Goal: Complete application form

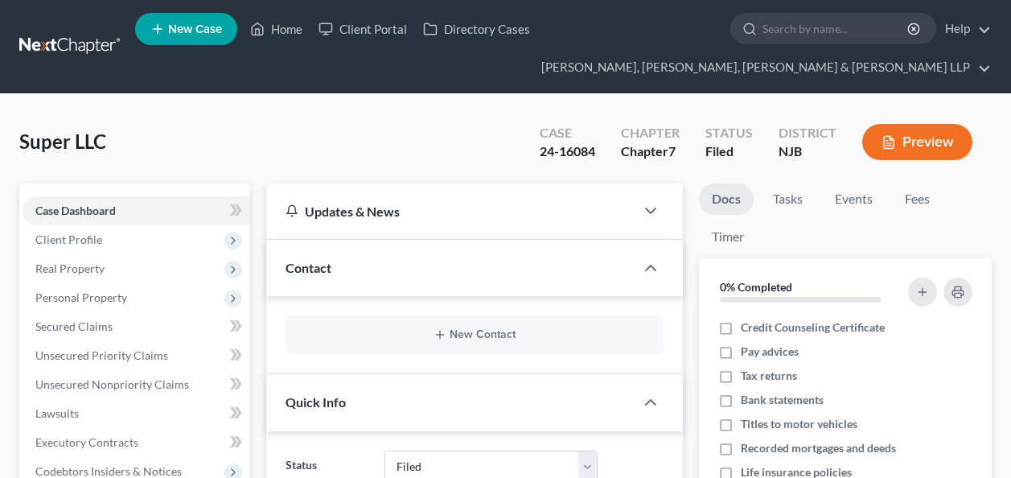
select select "6"
click at [778, 21] on input "search" at bounding box center [835, 29] width 147 height 30
paste input "[PERSON_NAME]-"
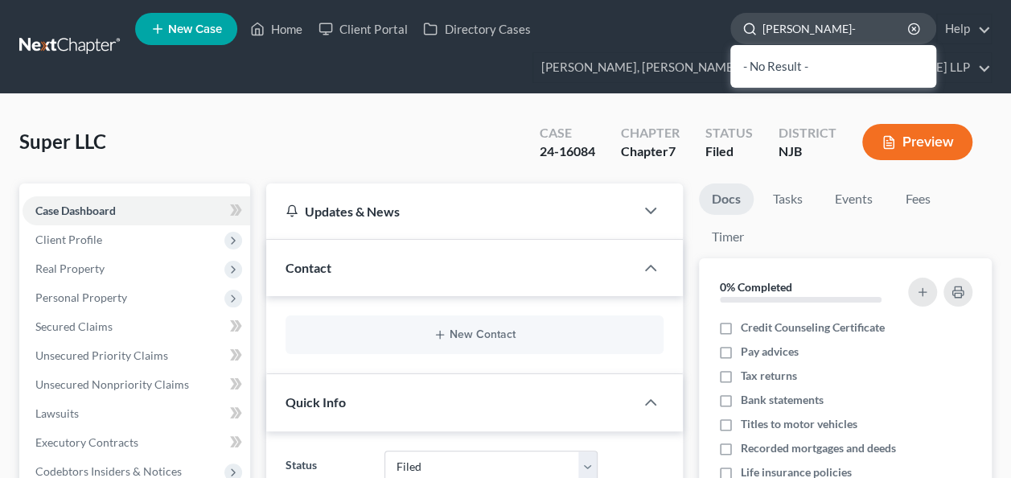
type input "[PERSON_NAME]"
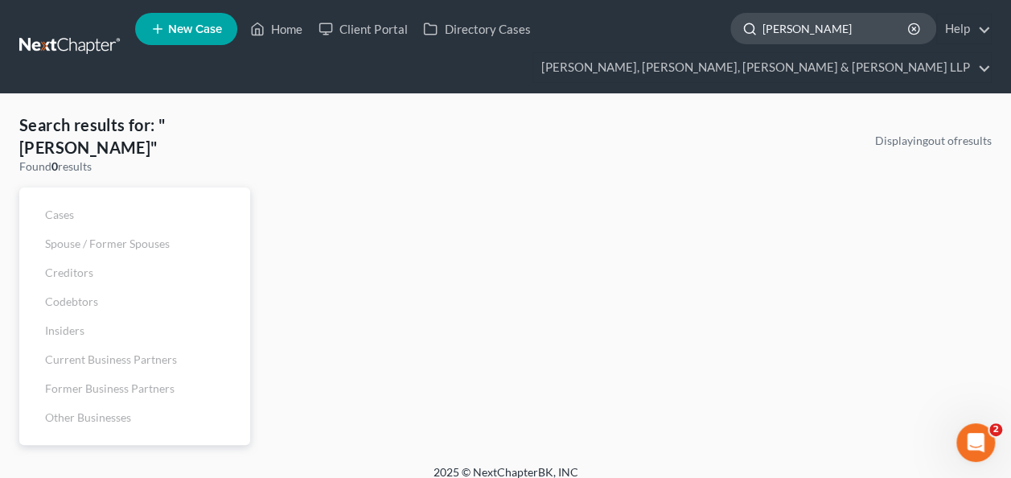
click at [793, 28] on input "[PERSON_NAME]" at bounding box center [835, 29] width 147 height 30
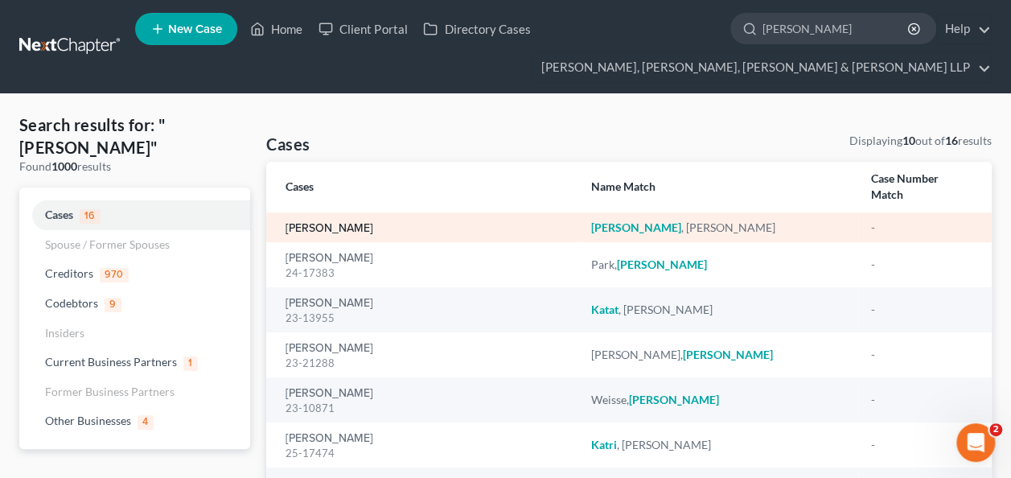
type input "[PERSON_NAME]"
click at [334, 223] on link "[PERSON_NAME]" at bounding box center [329, 228] width 88 height 11
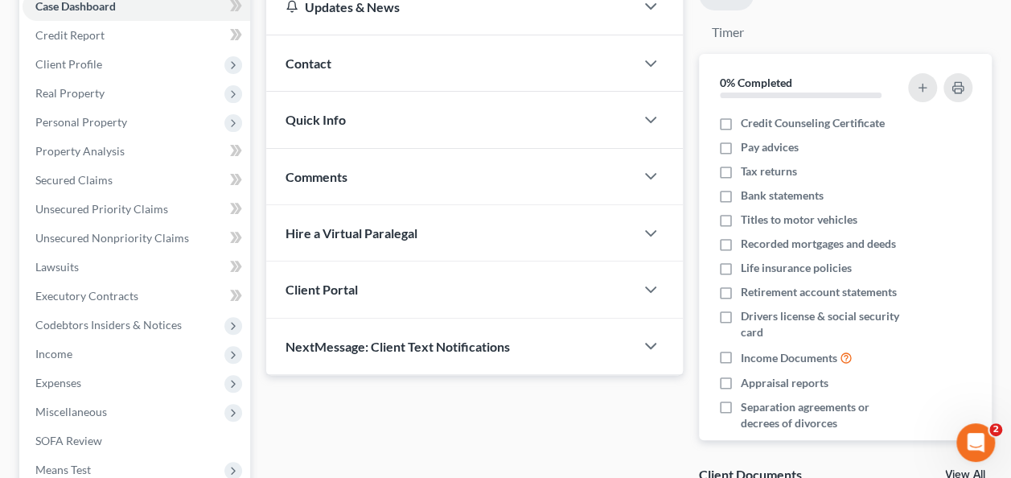
scroll to position [207, 0]
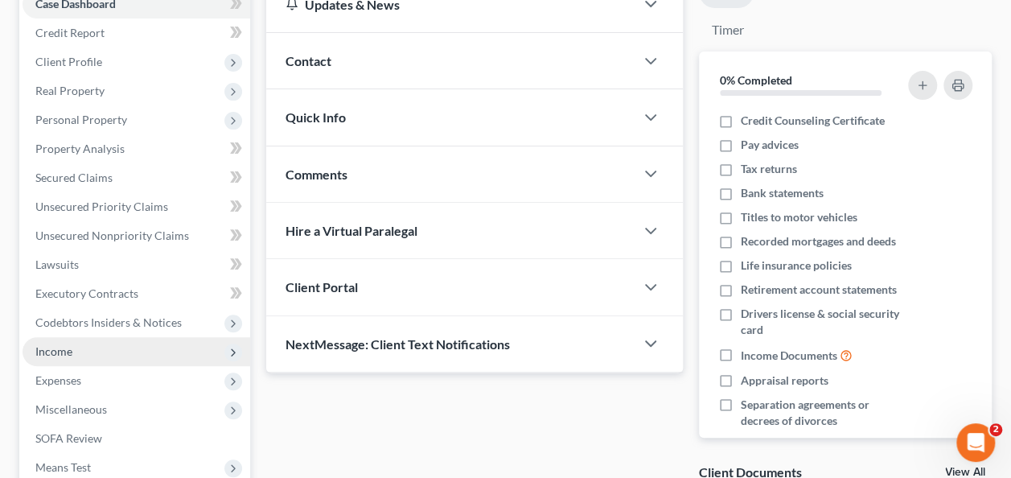
click at [105, 352] on span "Income" at bounding box center [137, 351] width 228 height 29
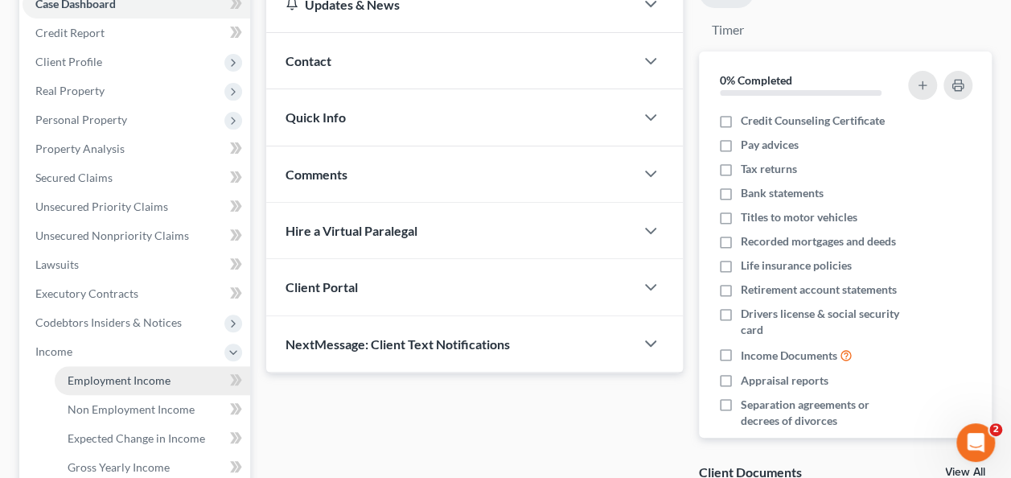
click at [142, 381] on span "Employment Income" at bounding box center [119, 380] width 103 height 14
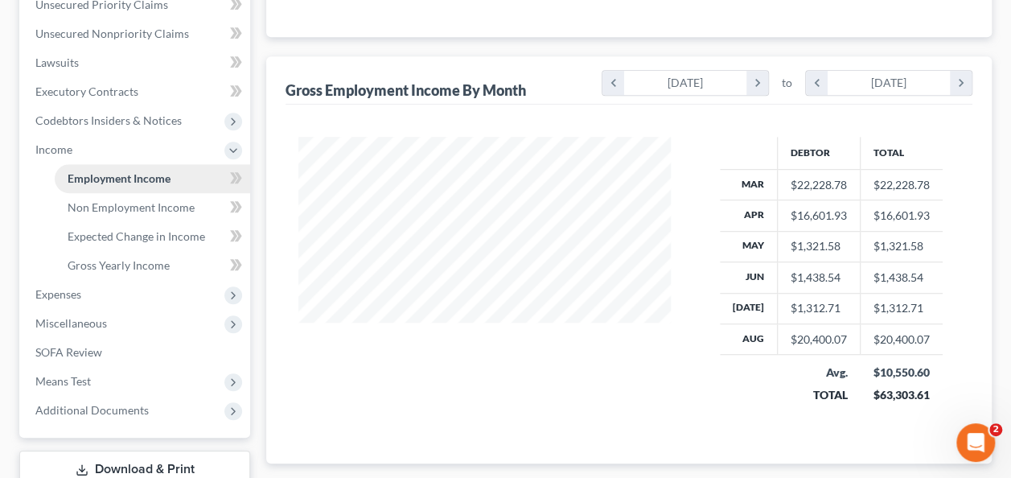
scroll to position [420, 0]
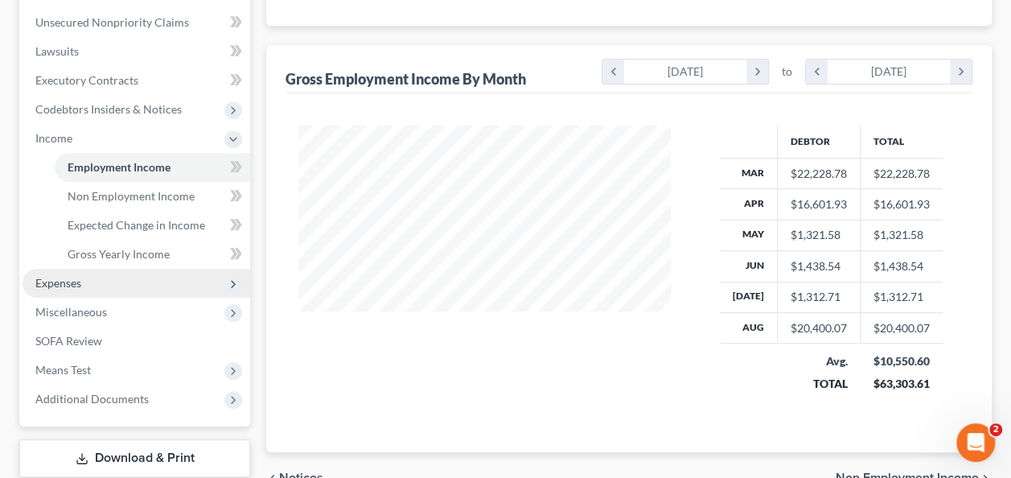
click at [110, 285] on span "Expenses" at bounding box center [137, 283] width 228 height 29
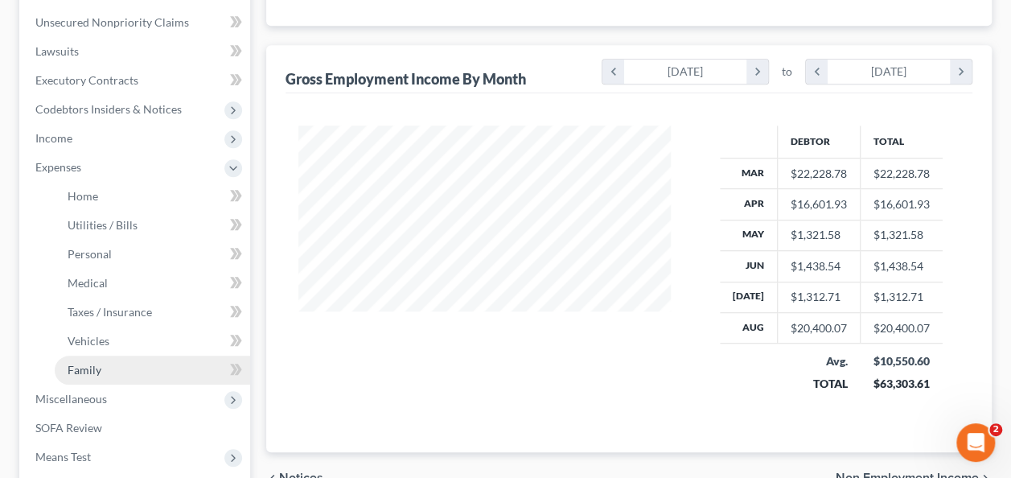
click at [121, 376] on link "Family" at bounding box center [152, 369] width 195 height 29
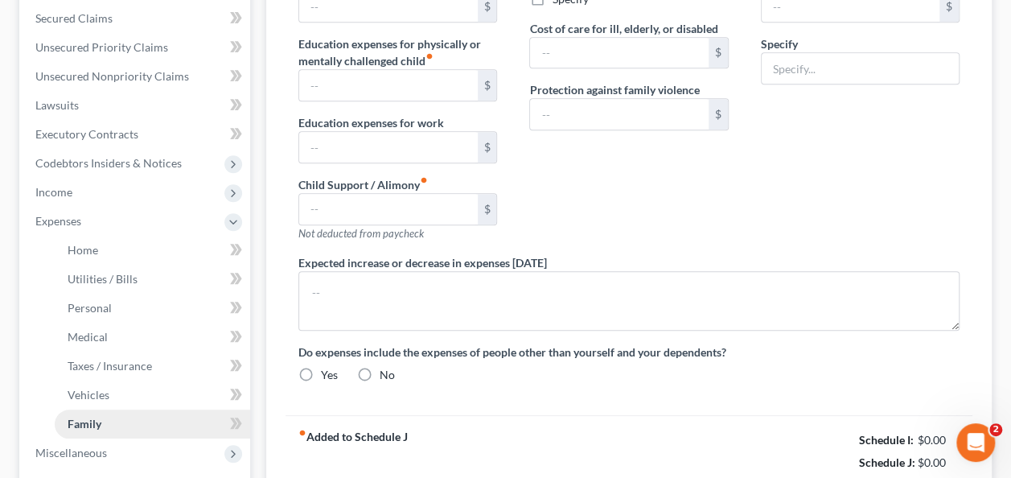
type input "0.00"
type input "1,250.00"
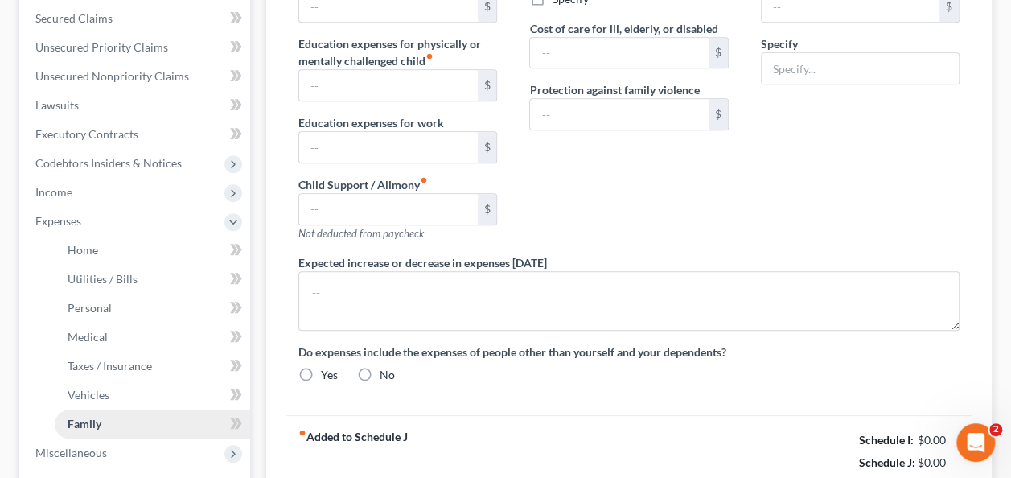
type input "0.00"
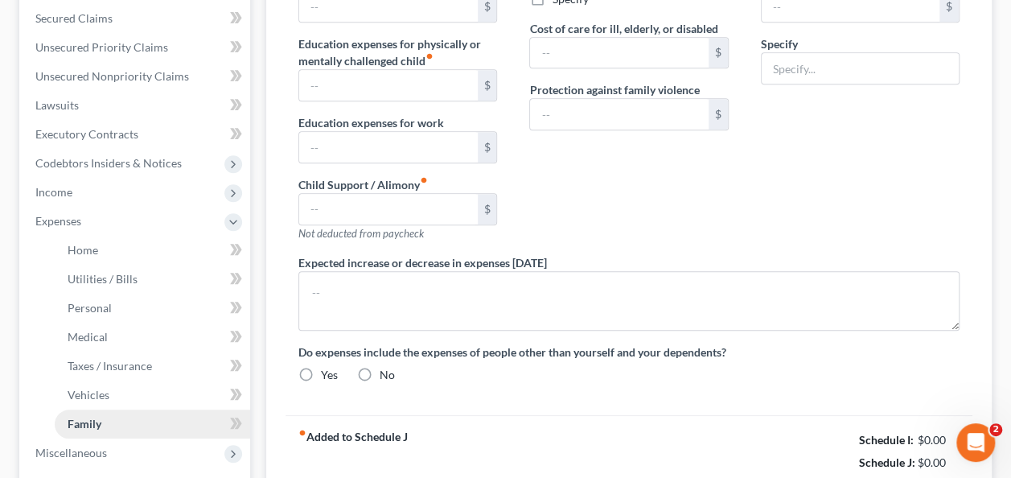
type textarea "The debtor is currently making child support payments, but there is no court or…"
radio input "true"
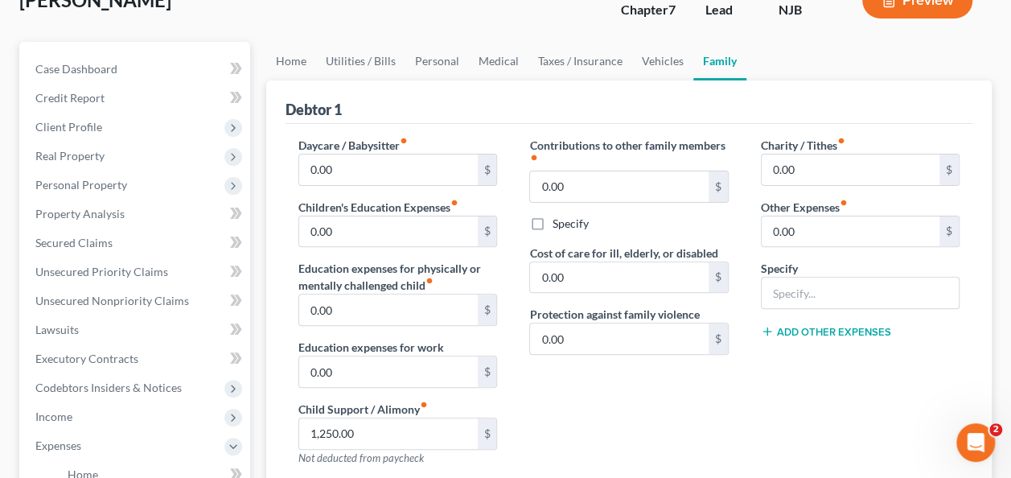
scroll to position [138, 0]
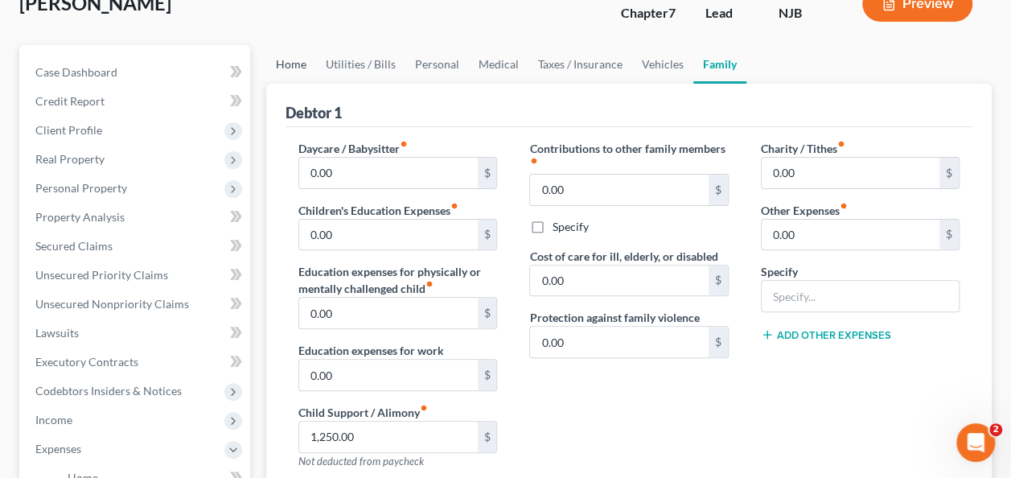
click at [289, 67] on link "Home" at bounding box center [291, 64] width 50 height 39
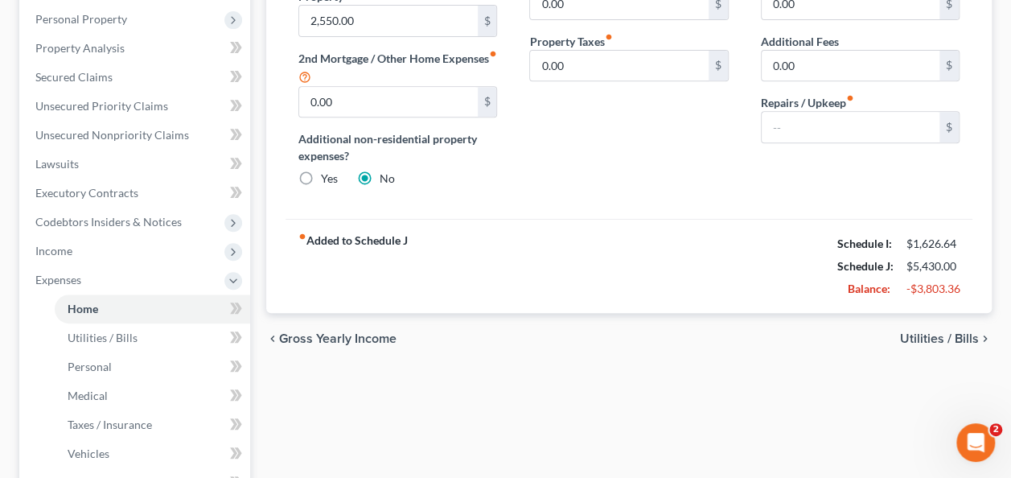
scroll to position [314, 0]
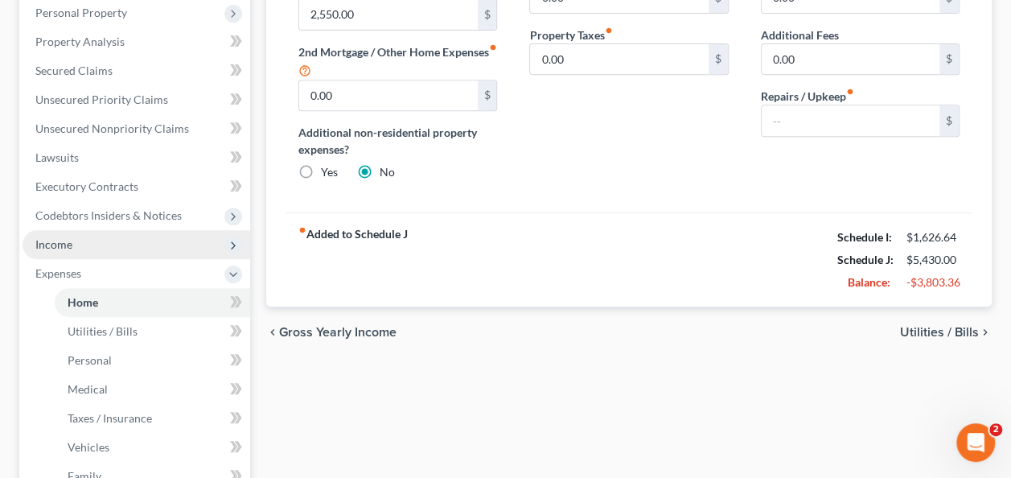
click at [140, 230] on span "Income" at bounding box center [137, 244] width 228 height 29
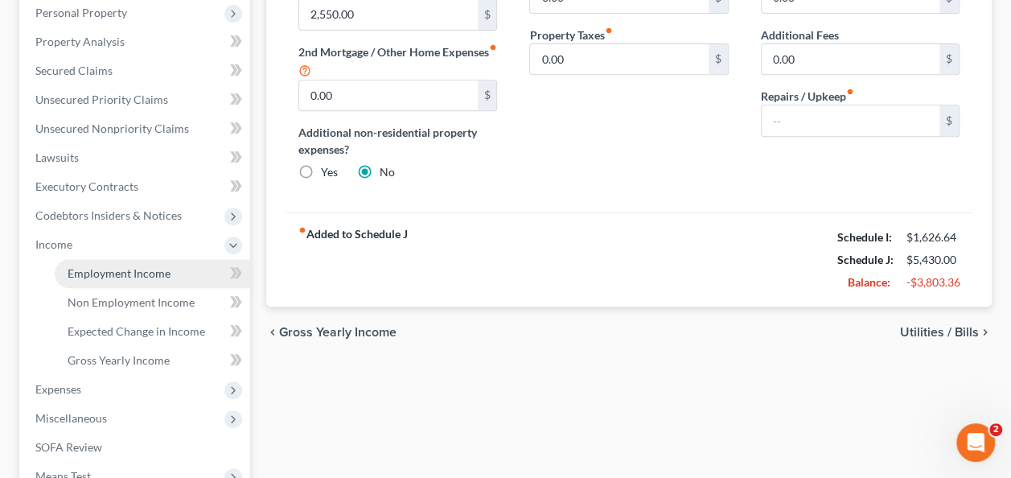
click at [111, 266] on span "Employment Income" at bounding box center [119, 273] width 103 height 14
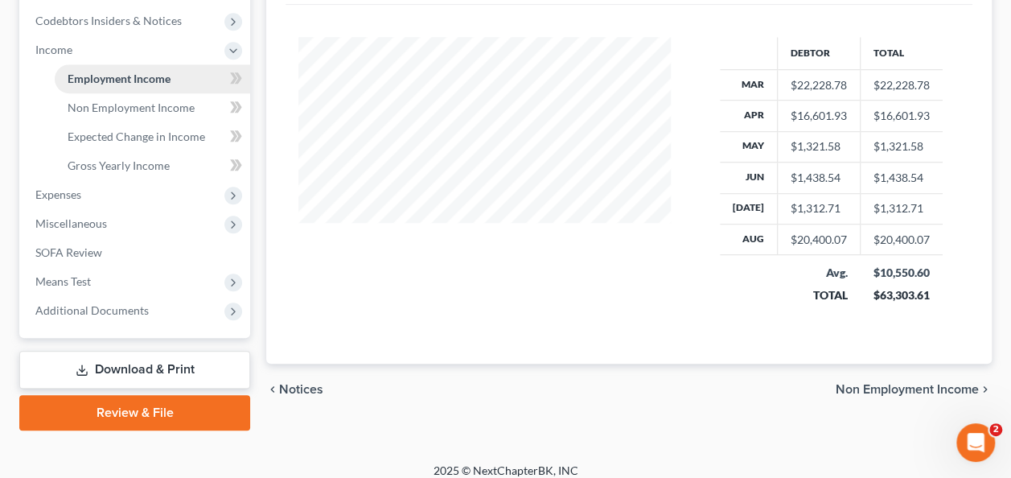
scroll to position [510, 0]
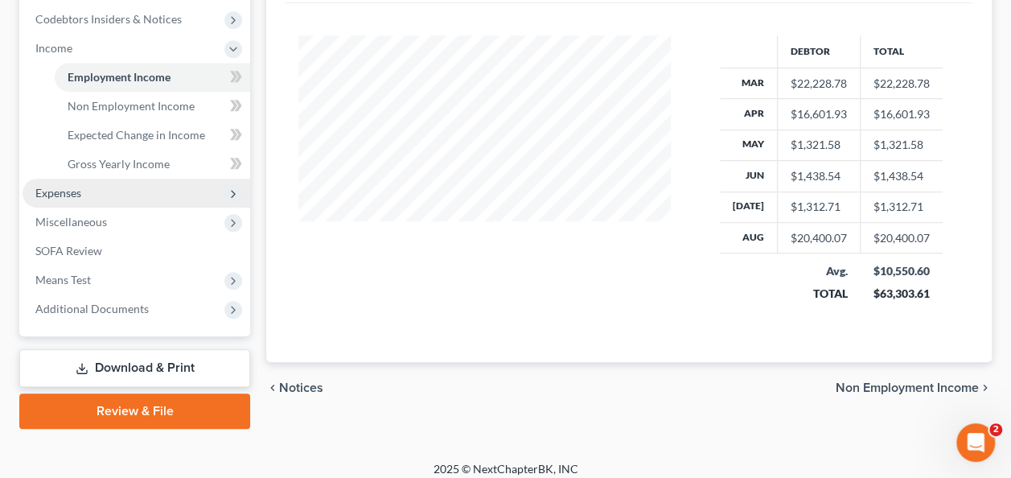
click at [88, 193] on span "Expenses" at bounding box center [137, 193] width 228 height 29
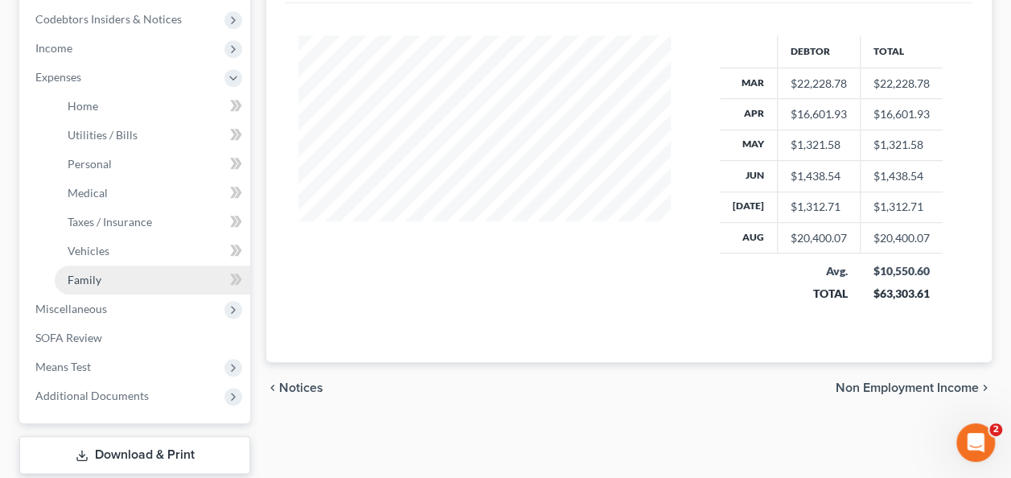
click at [101, 286] on link "Family" at bounding box center [152, 279] width 195 height 29
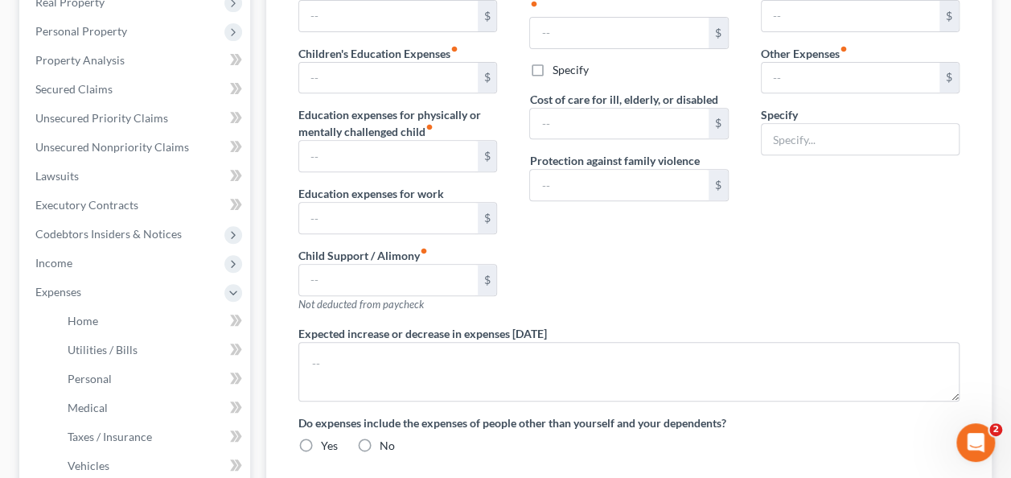
type input "0.00"
type input "1,250.00"
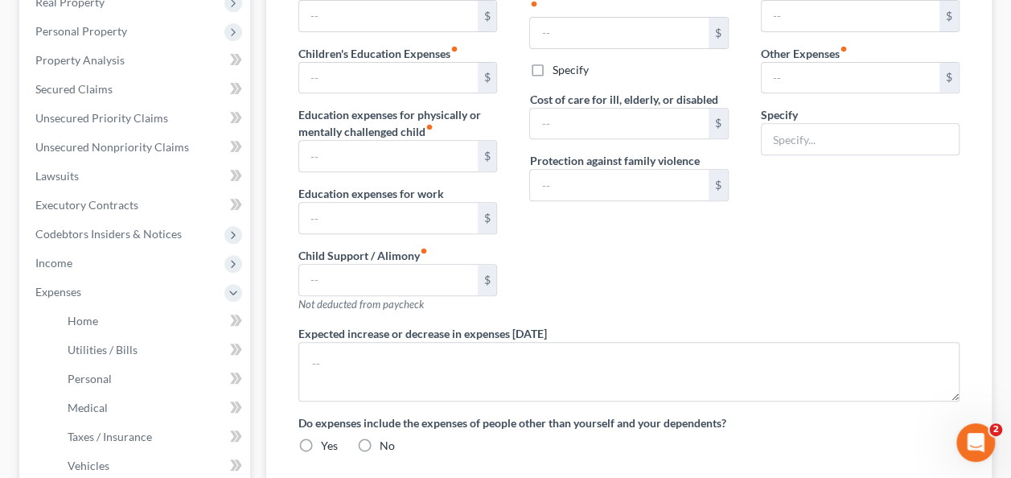
type input "0.00"
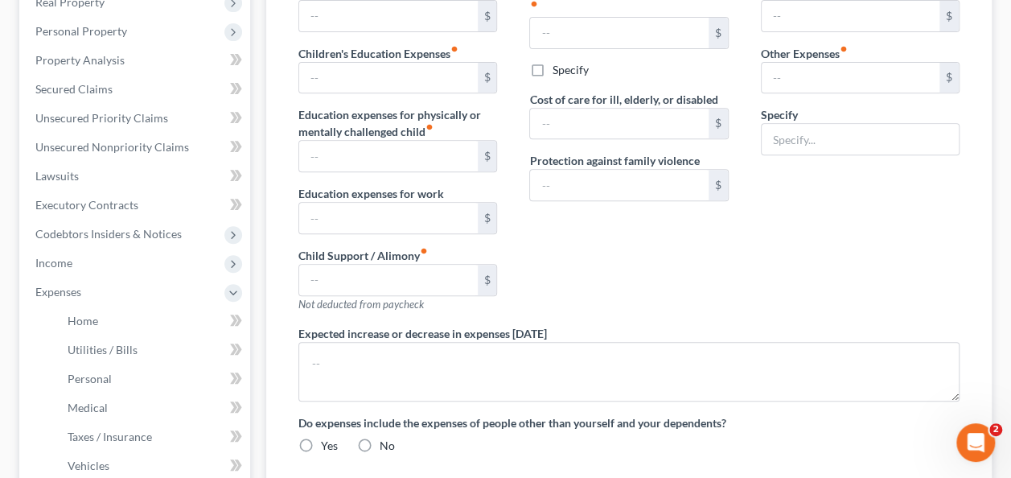
type textarea "The debtor is currently making child support payments, but there is no court or…"
radio input "true"
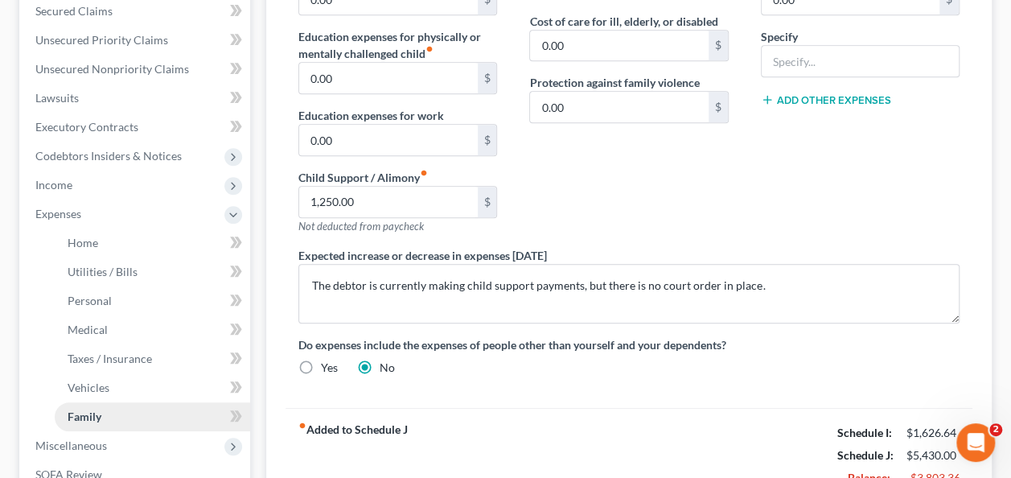
scroll to position [368, 0]
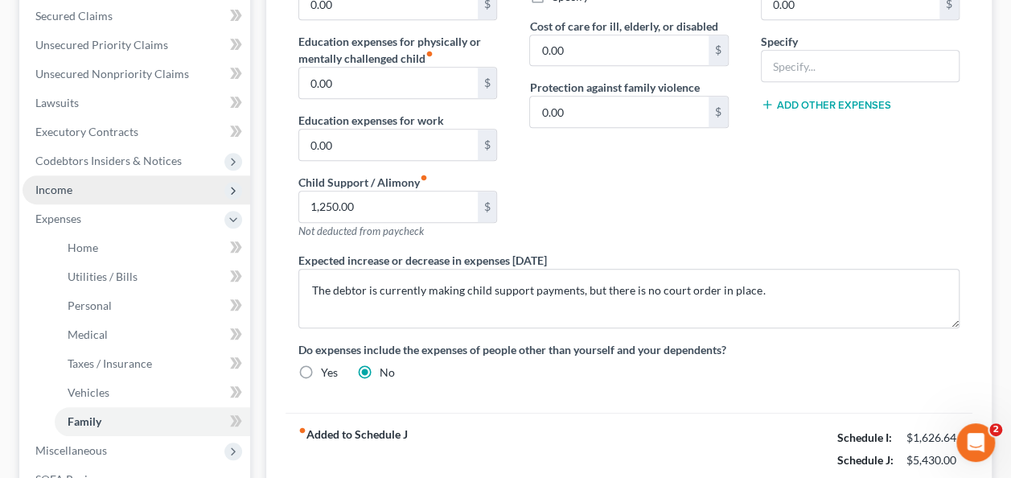
click at [98, 189] on span "Income" at bounding box center [137, 189] width 228 height 29
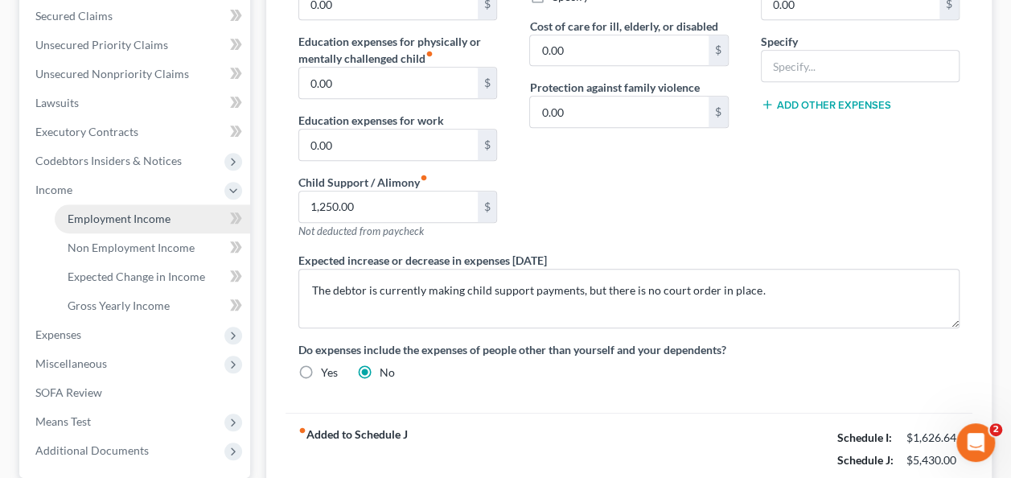
click at [150, 219] on span "Employment Income" at bounding box center [119, 218] width 103 height 14
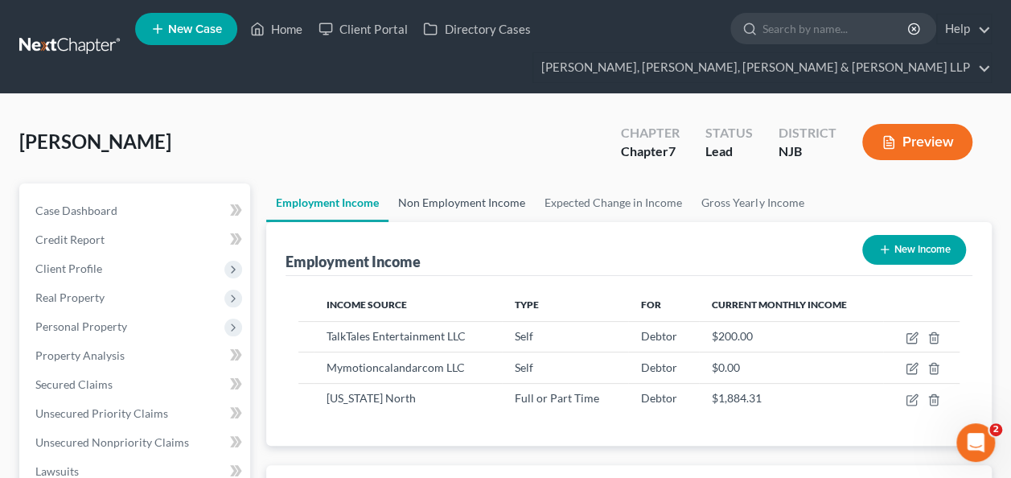
click at [449, 185] on link "Non Employment Income" at bounding box center [461, 202] width 146 height 39
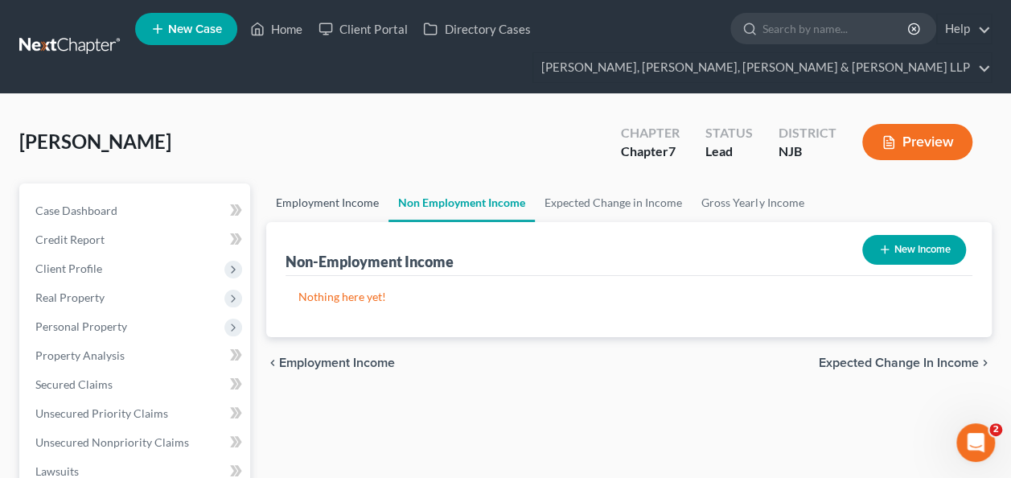
click at [360, 207] on link "Employment Income" at bounding box center [327, 202] width 122 height 39
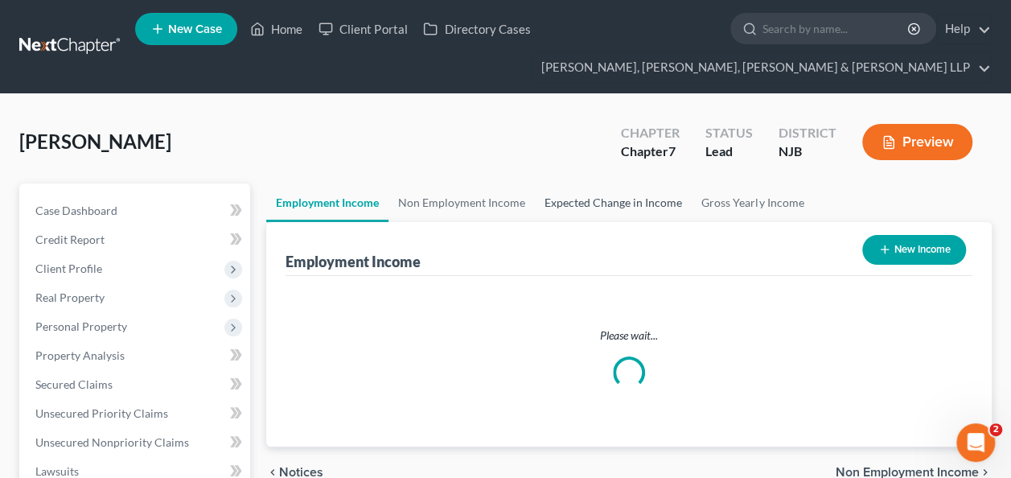
click at [614, 205] on link "Expected Change in Income" at bounding box center [613, 202] width 157 height 39
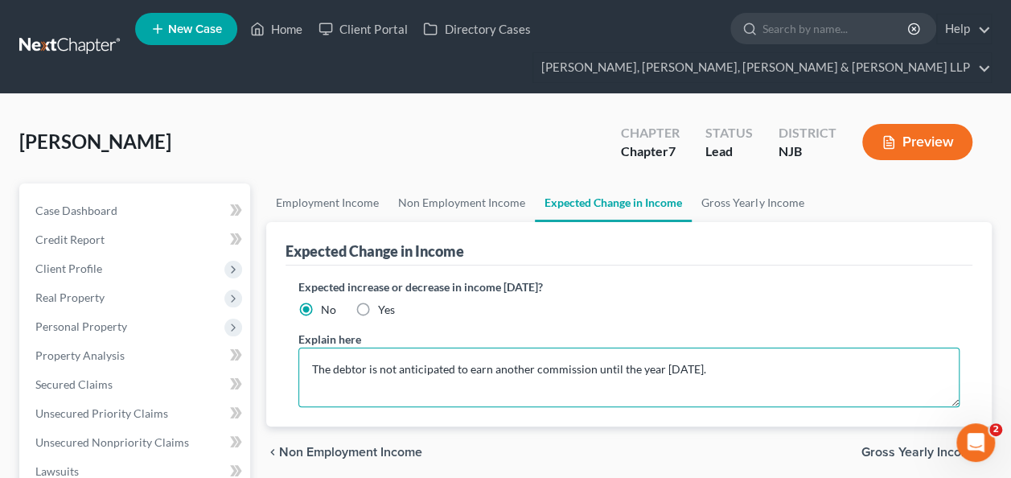
click at [438, 376] on textarea "The debtor is not anticipated to earn another commission until the year [DATE]." at bounding box center [628, 377] width 661 height 60
click at [385, 368] on textarea "The debtor is not anticipated to earn another commission until the year [DATE]." at bounding box center [628, 377] width 661 height 60
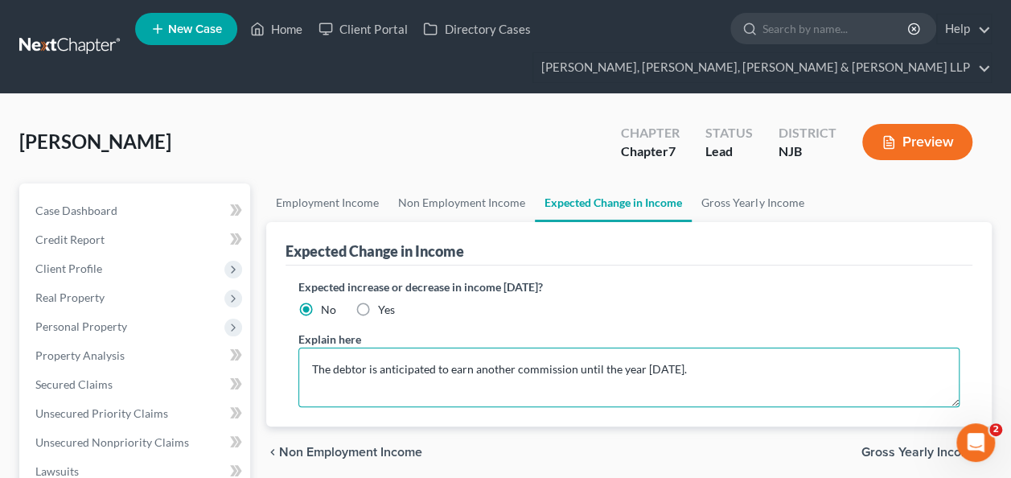
click at [437, 363] on textarea "The debtor is anticipated to earn another commission until the year [DATE]." at bounding box center [628, 377] width 661 height 60
type textarea "The debtor is anticipated to earn another commission until the year [DATE]."
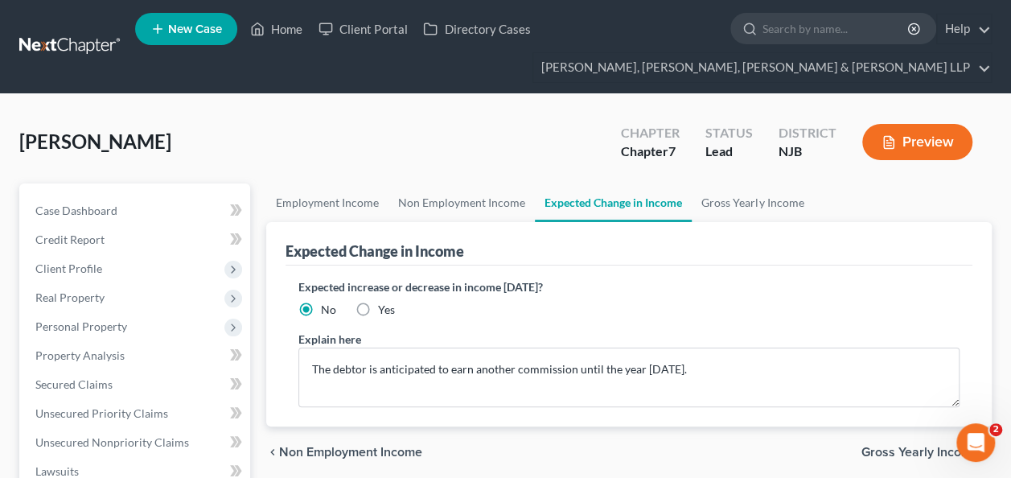
click at [378, 305] on label "Yes" at bounding box center [386, 310] width 17 height 16
click at [384, 305] on input "Yes" at bounding box center [389, 307] width 10 height 10
radio input "true"
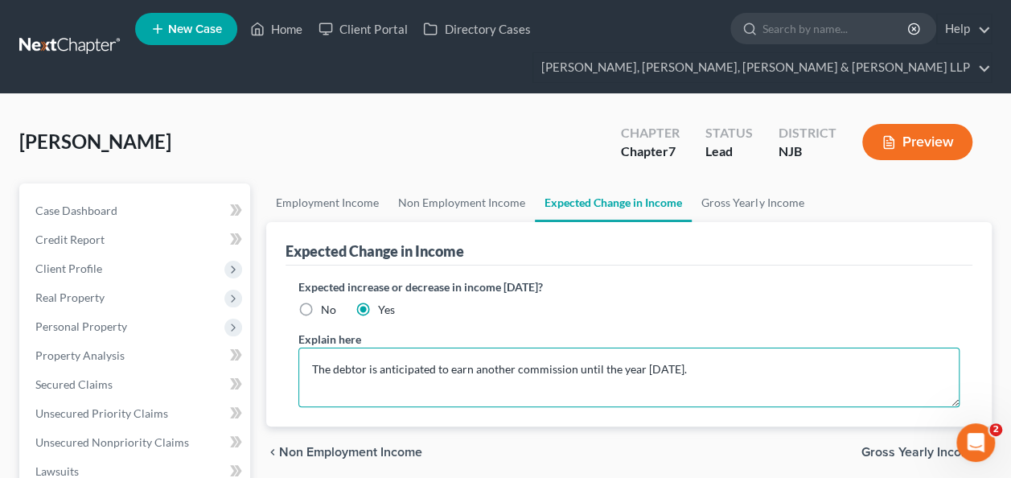
click at [433, 368] on textarea "The debtor is anticipated to earn another commission until the year [DATE]." at bounding box center [628, 377] width 661 height 60
click at [501, 373] on textarea "The debtor is anticipating earning another commission until the year [DATE]." at bounding box center [628, 377] width 661 height 60
drag, startPoint x: 589, startPoint y: 367, endPoint x: 546, endPoint y: 370, distance: 42.7
click at [546, 370] on textarea "The debtor is anticipating earning a commission until the year [DATE]." at bounding box center [628, 377] width 661 height 60
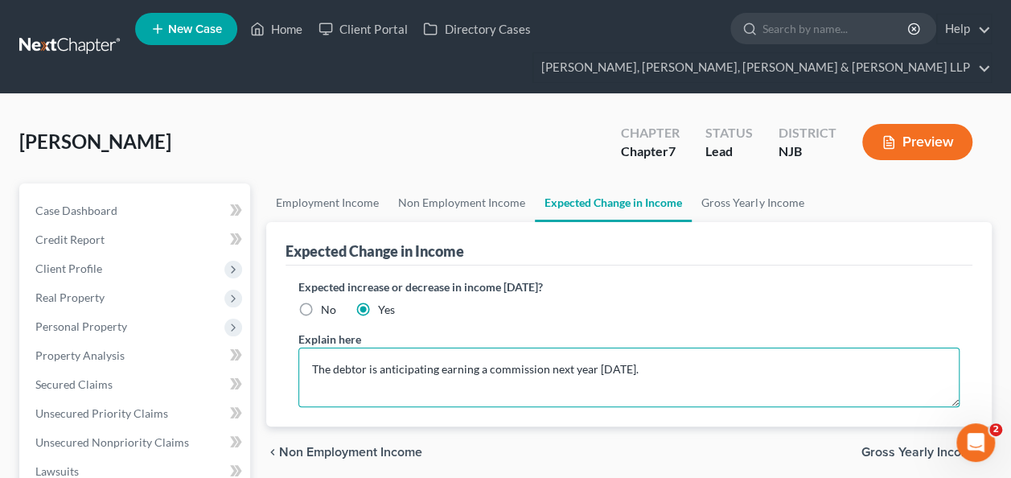
click at [597, 367] on textarea "The debtor is anticipating earning a commission next year [DATE]." at bounding box center [628, 377] width 661 height 60
drag, startPoint x: 655, startPoint y: 362, endPoint x: 548, endPoint y: 368, distance: 106.3
click at [548, 368] on textarea "The debtor is anticipating earning a commission next year in [DATE]." at bounding box center [628, 377] width 661 height 60
click at [452, 364] on textarea "The debtor is anticipating earning a commission next year in [DATE]." at bounding box center [628, 377] width 661 height 60
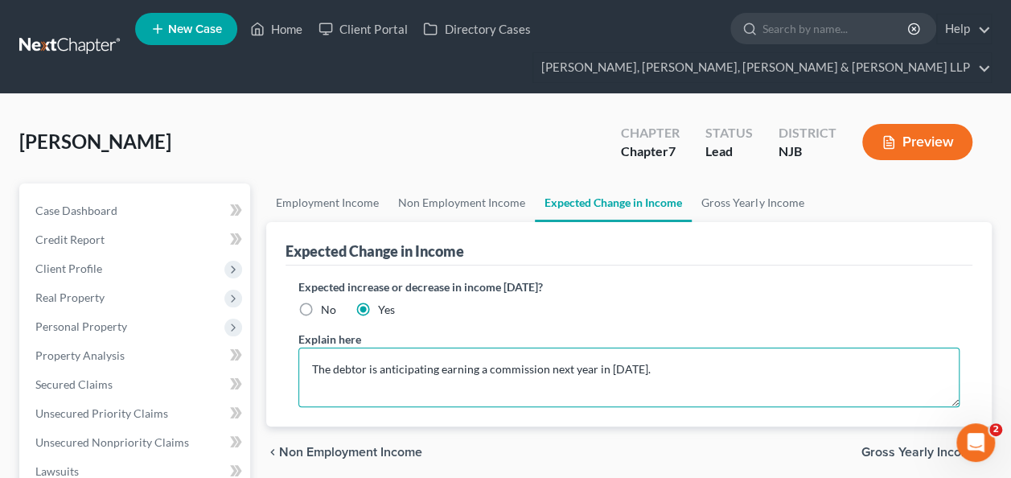
click at [437, 364] on textarea "The debtor is anticipating earning a commission next year in [DATE]." at bounding box center [628, 377] width 661 height 60
paste textarea ""The debtor anticipates receiving a commission in [DATE].""
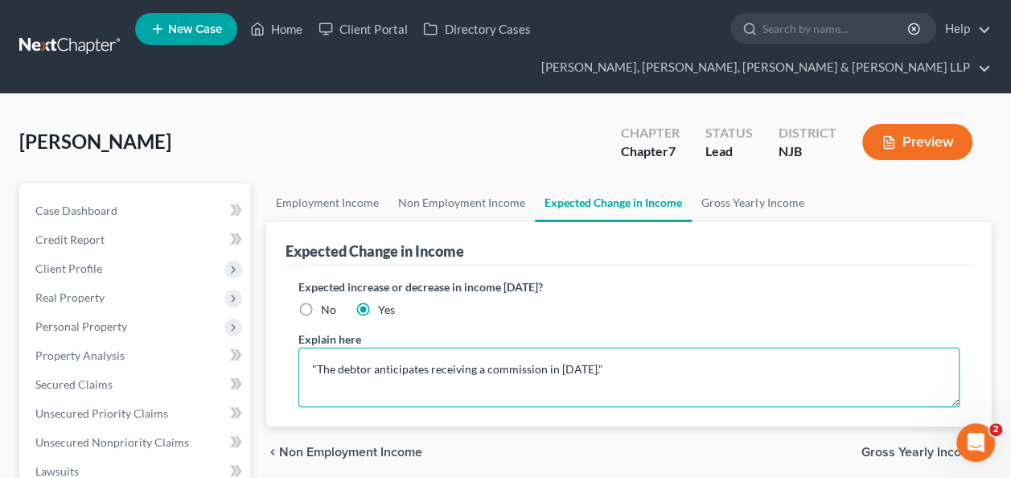
click at [319, 365] on textarea ""The debtor anticipates receiving a commission in [DATE]."" at bounding box center [628, 377] width 661 height 60
click at [635, 359] on textarea "The debtor anticipates receiving a commission in [DATE]."" at bounding box center [628, 377] width 661 height 60
type textarea "The debtor anticipates receiving a commission in [DATE]."
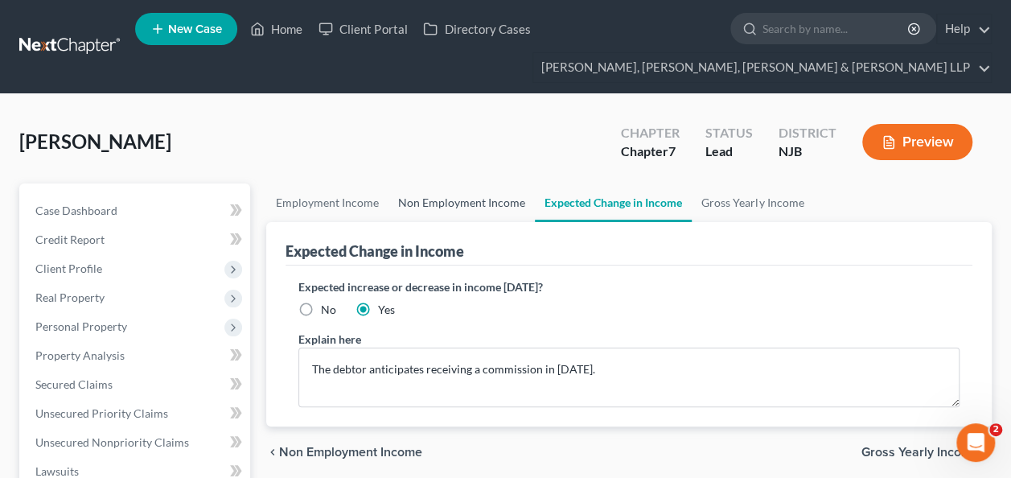
click at [466, 201] on link "Non Employment Income" at bounding box center [461, 202] width 146 height 39
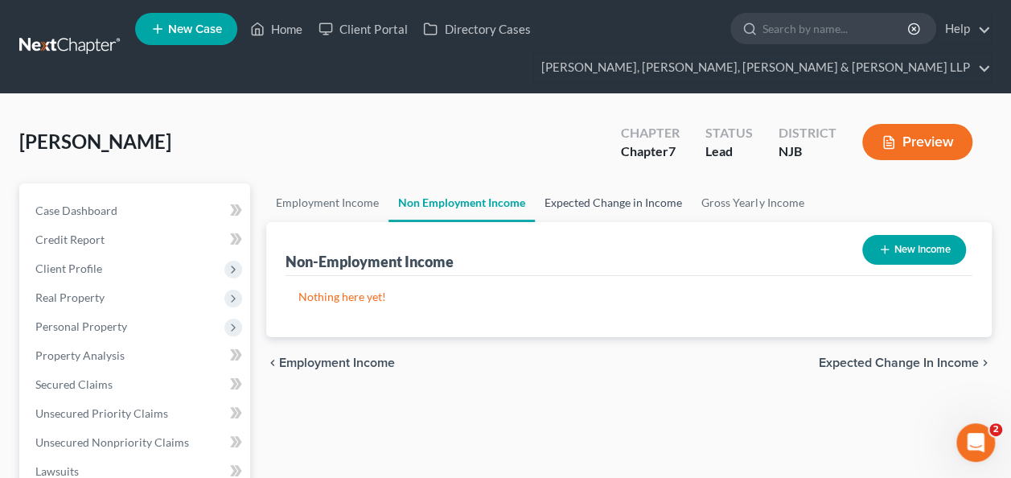
click at [626, 204] on link "Expected Change in Income" at bounding box center [613, 202] width 157 height 39
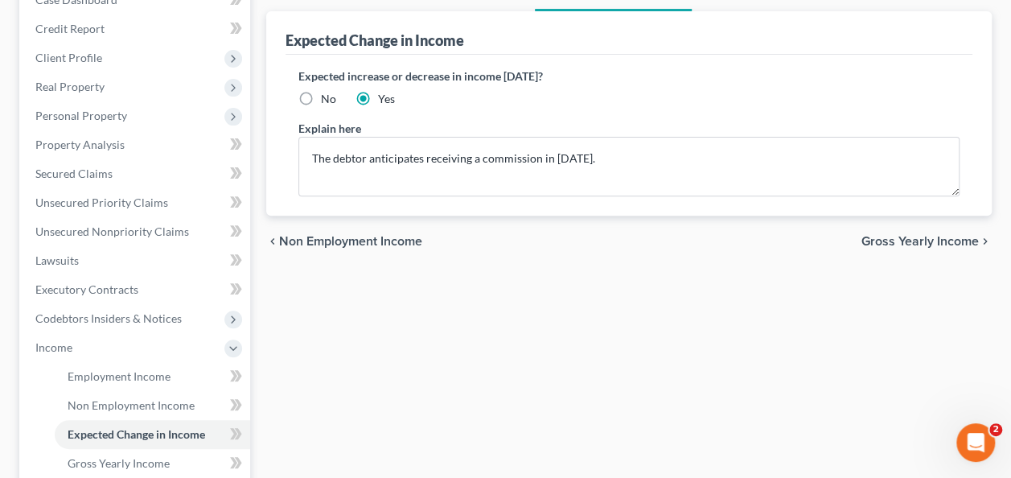
scroll to position [23, 0]
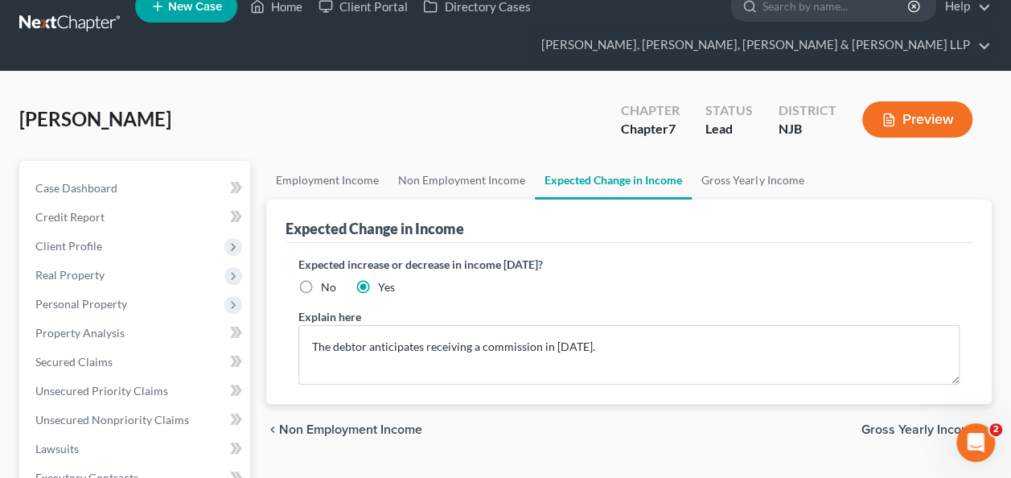
click at [318, 179] on link "Employment Income" at bounding box center [327, 180] width 122 height 39
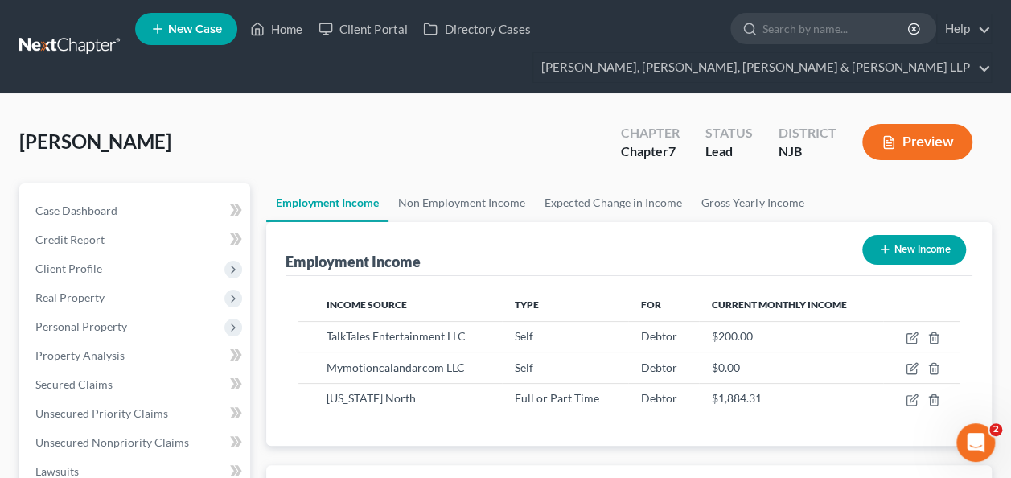
scroll to position [286, 404]
click at [443, 219] on link "Non Employment Income" at bounding box center [461, 202] width 146 height 39
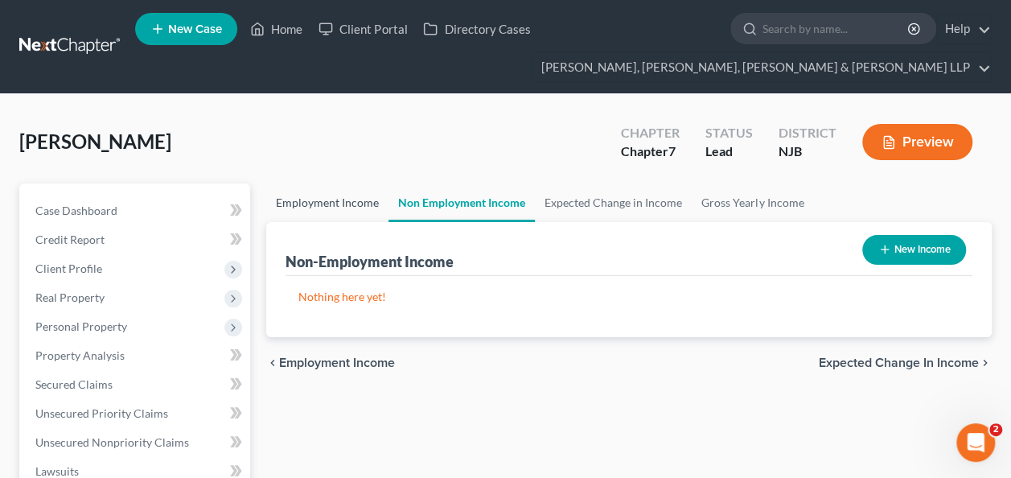
click at [349, 219] on link "Employment Income" at bounding box center [327, 202] width 122 height 39
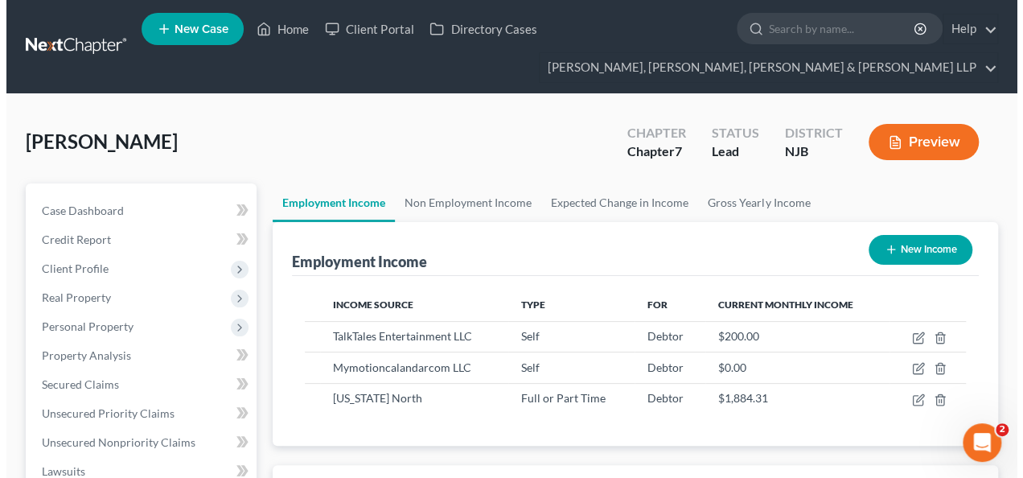
scroll to position [286, 404]
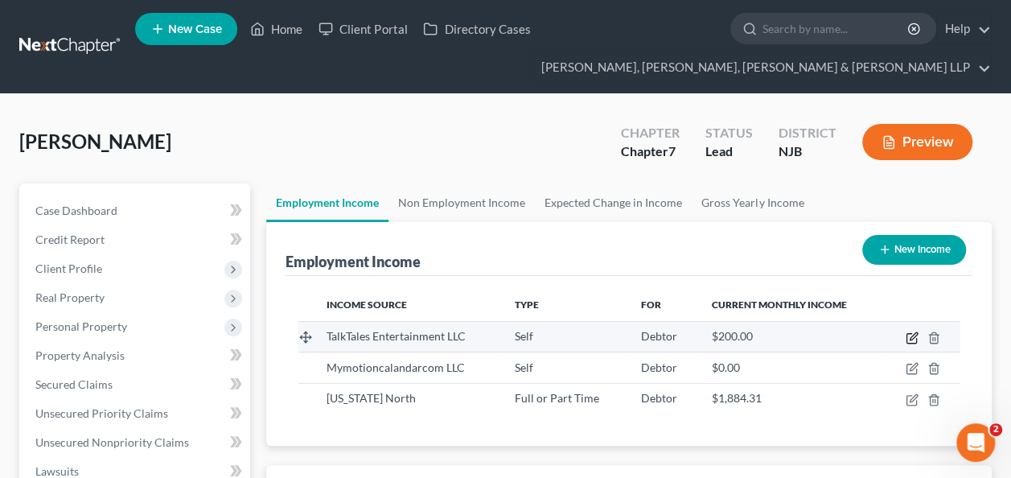
click at [917, 333] on icon "button" at bounding box center [911, 337] width 13 height 13
select select "1"
select select "0"
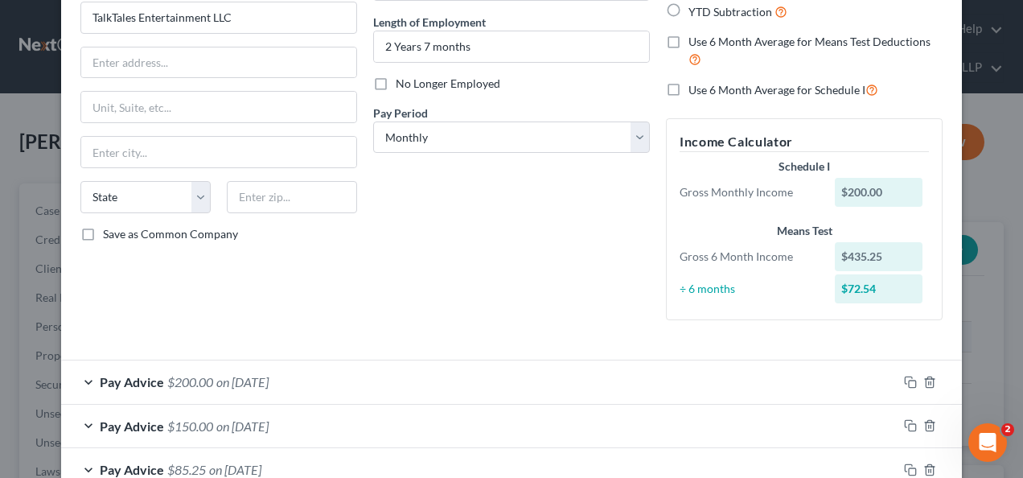
scroll to position [251, 0]
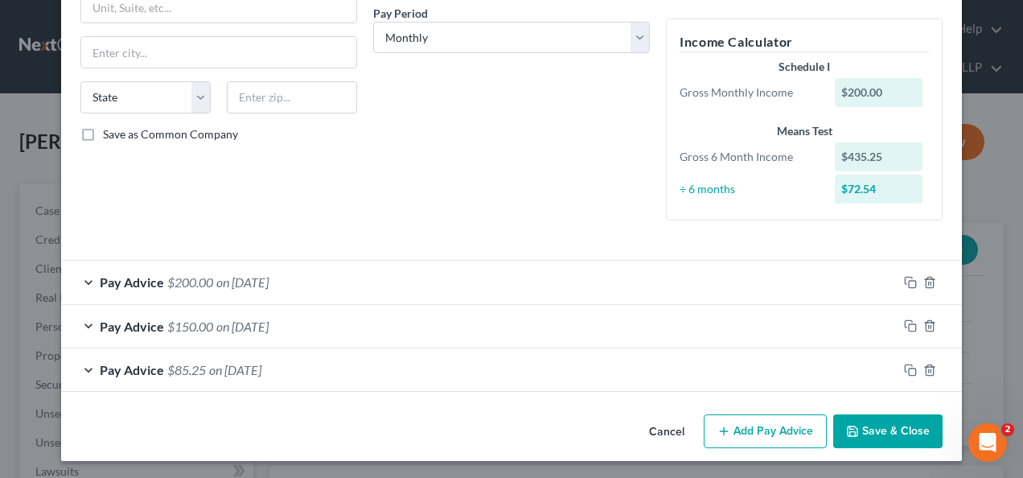
click at [835, 376] on div "Pay Advice $85.25 on [DATE]" at bounding box center [479, 369] width 836 height 43
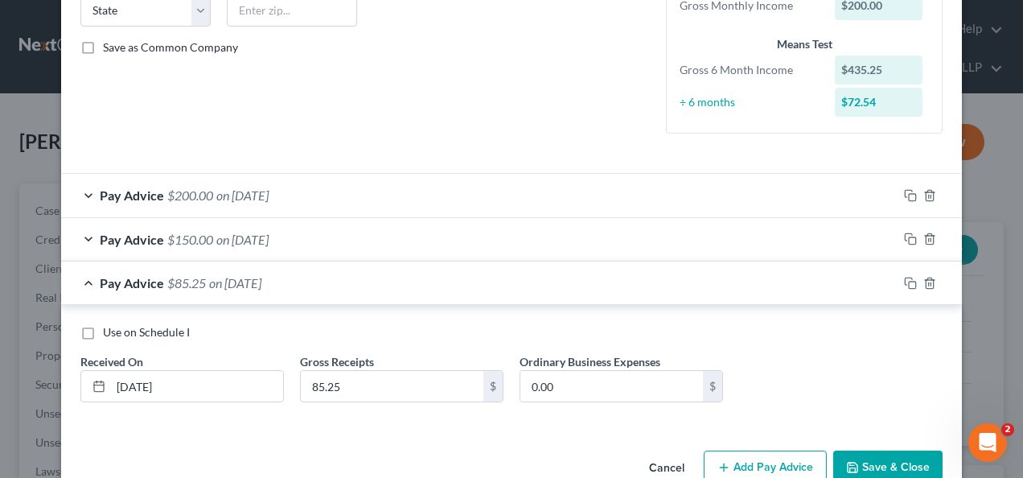
scroll to position [373, 0]
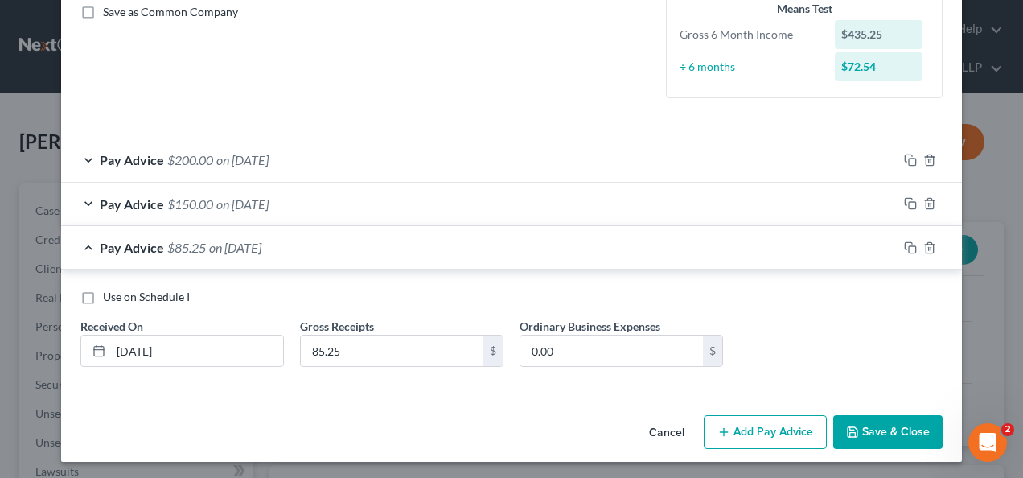
click at [858, 195] on div "Pay Advice $150.00 on [DATE]" at bounding box center [479, 204] width 836 height 43
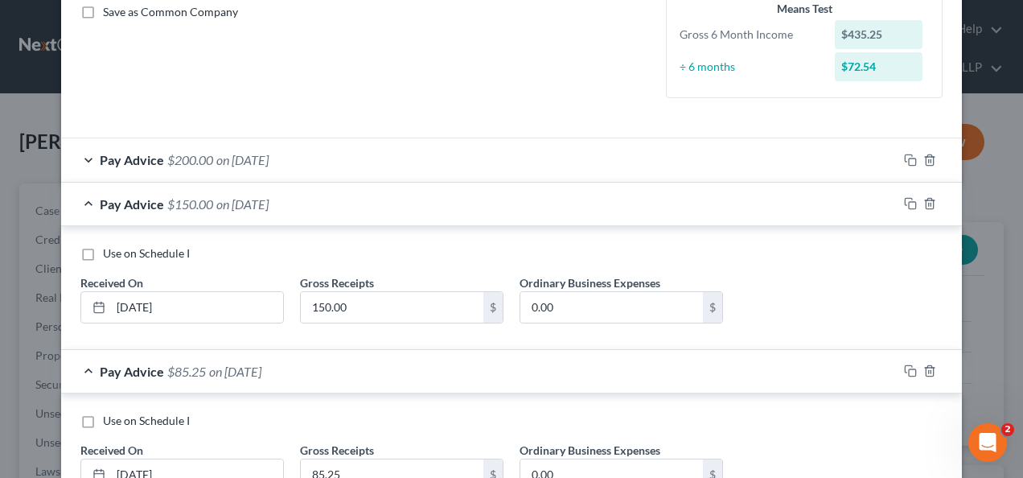
click at [624, 162] on div "Pay Advice $200.00 on [DATE]" at bounding box center [479, 159] width 836 height 43
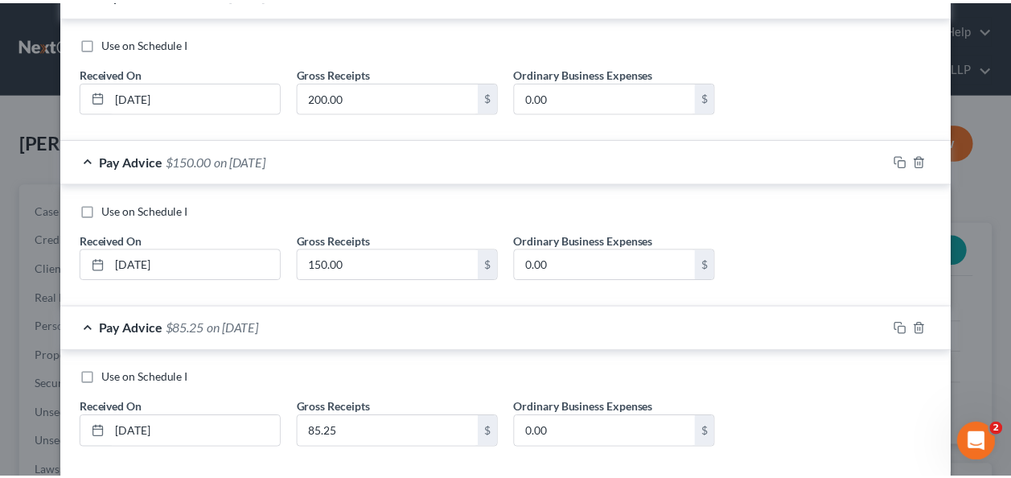
scroll to position [619, 0]
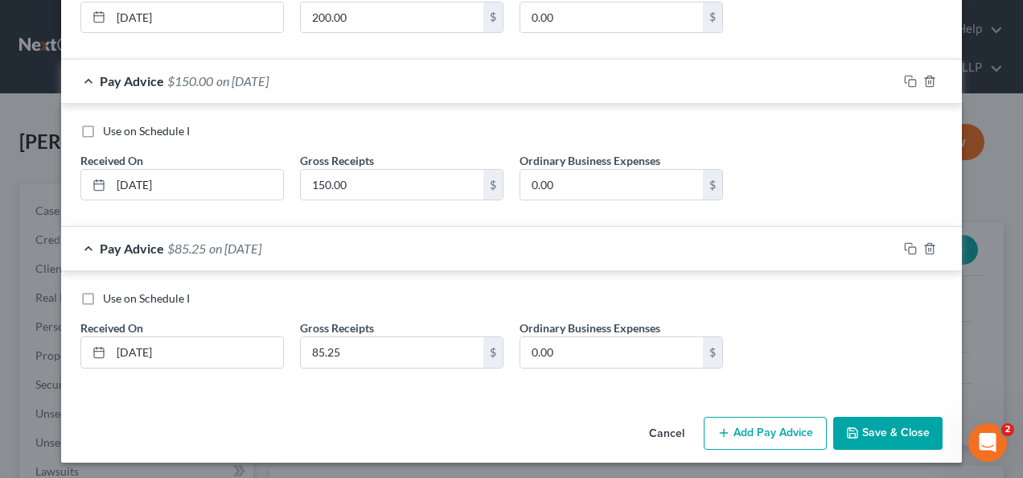
click at [891, 441] on button "Save & Close" at bounding box center [887, 434] width 109 height 34
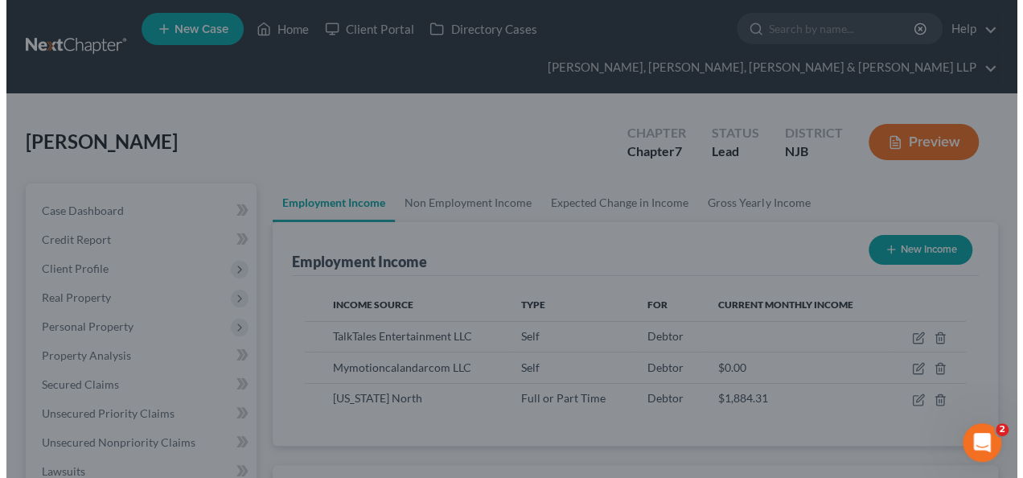
scroll to position [803784, 803665]
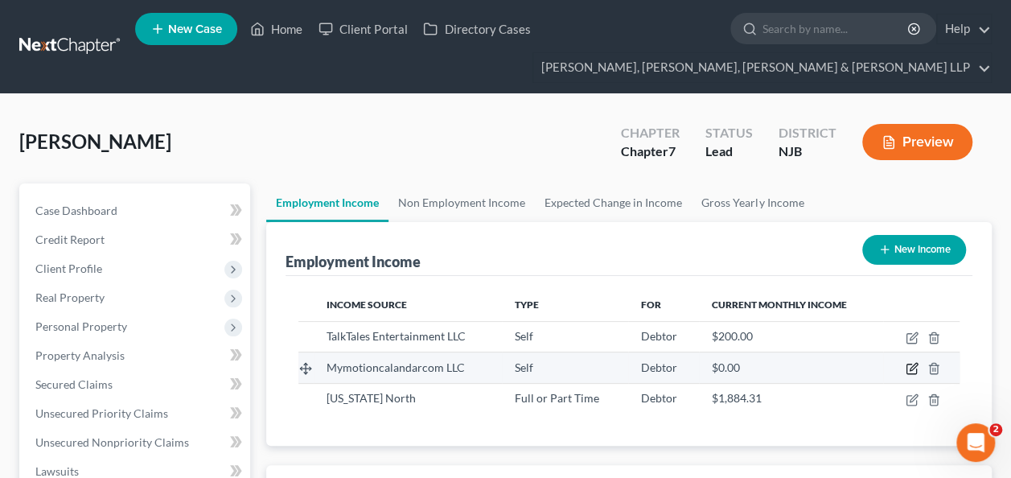
click at [911, 363] on icon "button" at bounding box center [911, 368] width 13 height 13
select select "1"
select select "9"
select select "0"
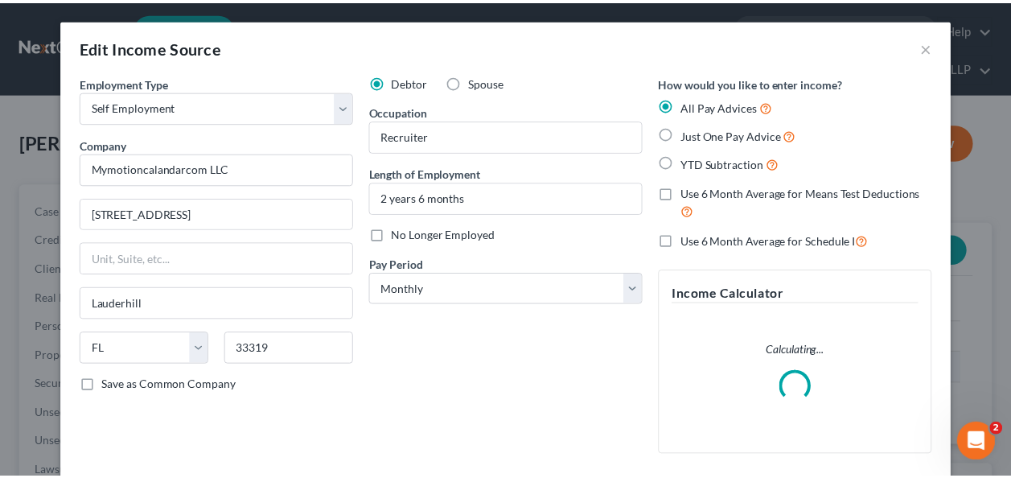
scroll to position [286, 409]
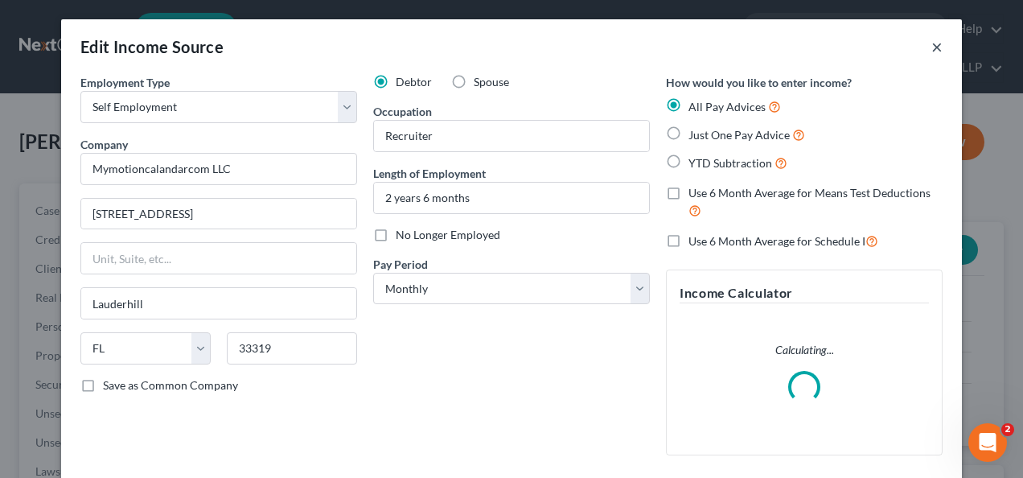
click at [931, 47] on button "×" at bounding box center [936, 46] width 11 height 19
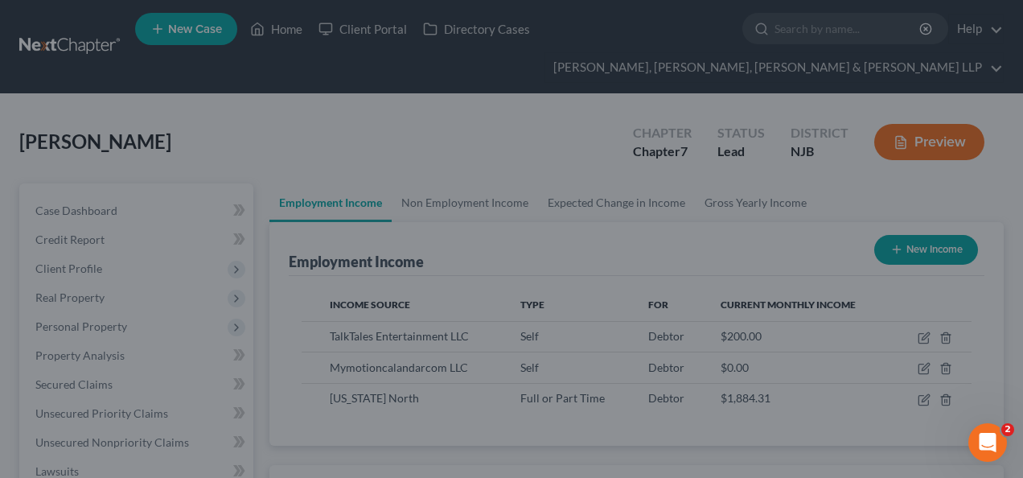
scroll to position [803784, 803665]
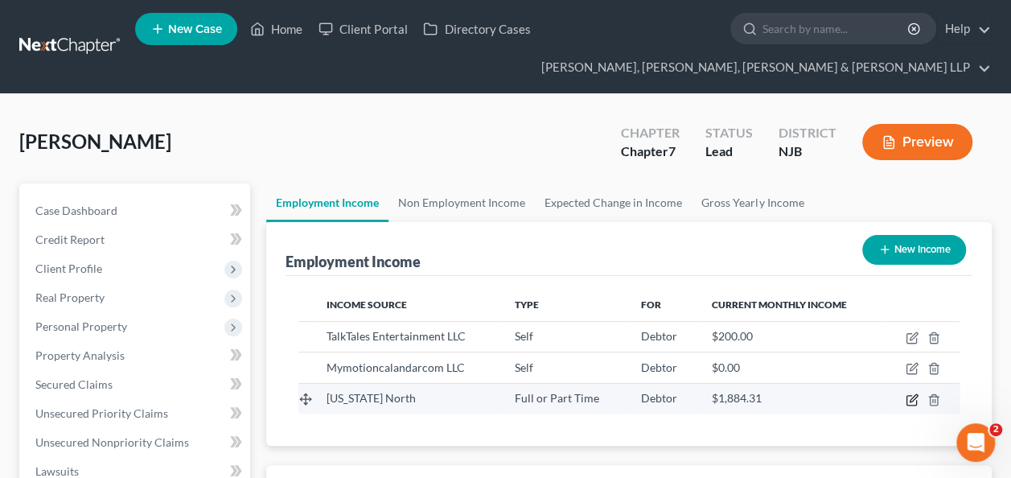
click at [913, 394] on icon "button" at bounding box center [912, 397] width 7 height 7
select select "0"
select select "35"
select select "3"
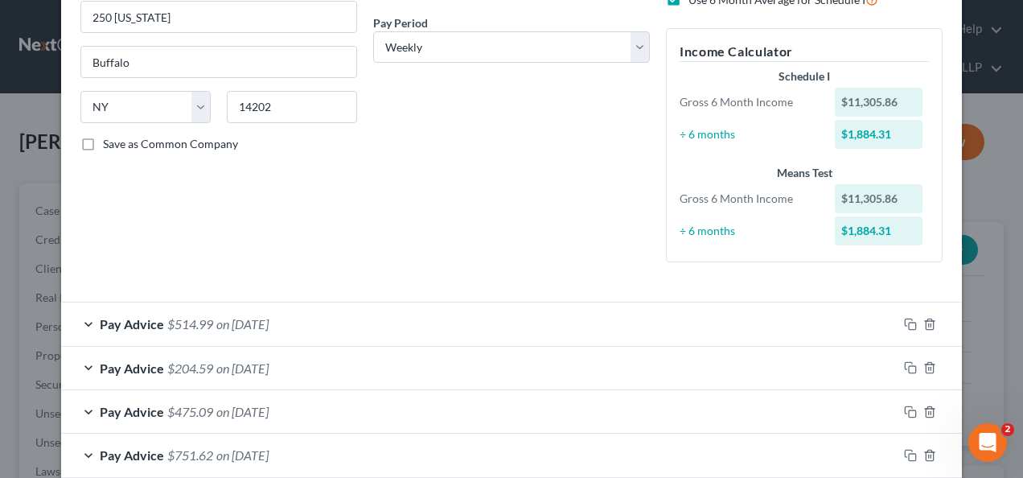
scroll to position [0, 0]
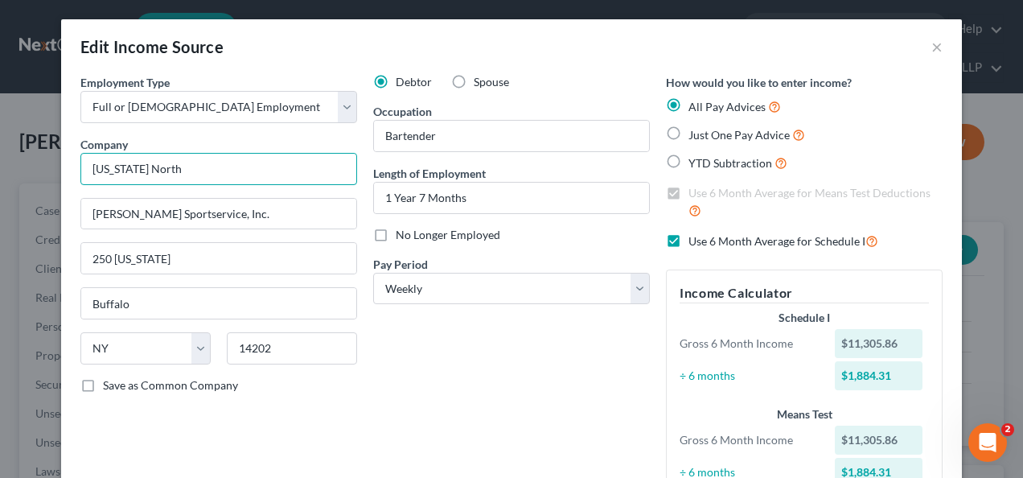
click at [156, 170] on input "[US_STATE] North" at bounding box center [218, 169] width 277 height 32
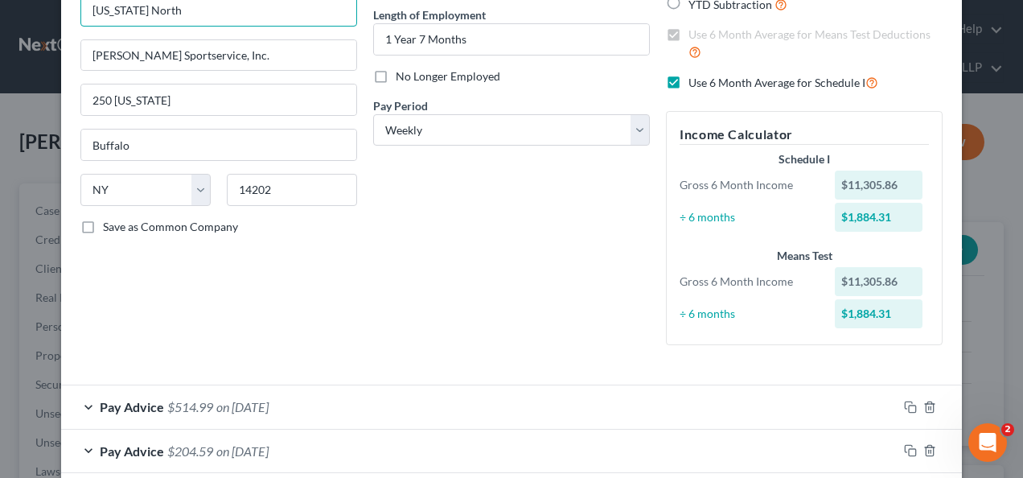
scroll to position [175, 0]
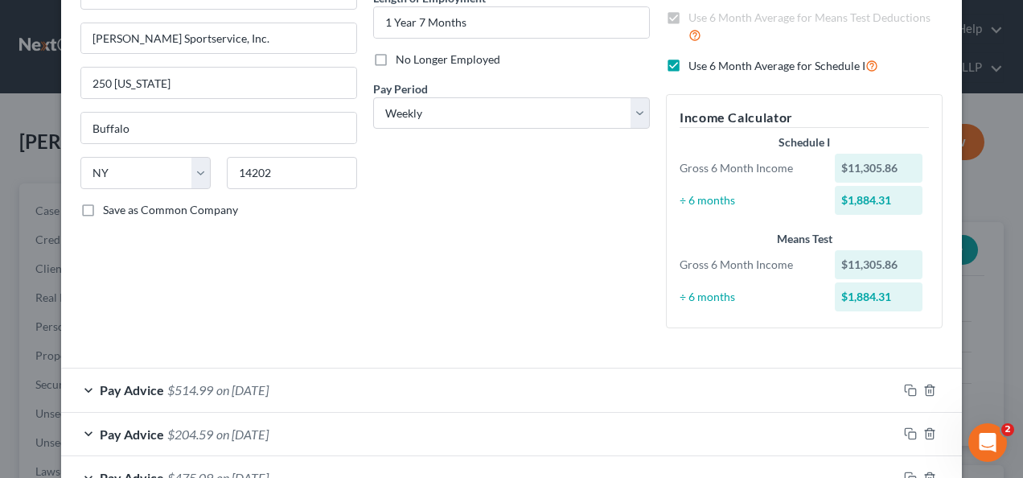
click at [849, 193] on div "$1,884.31" at bounding box center [879, 200] width 88 height 29
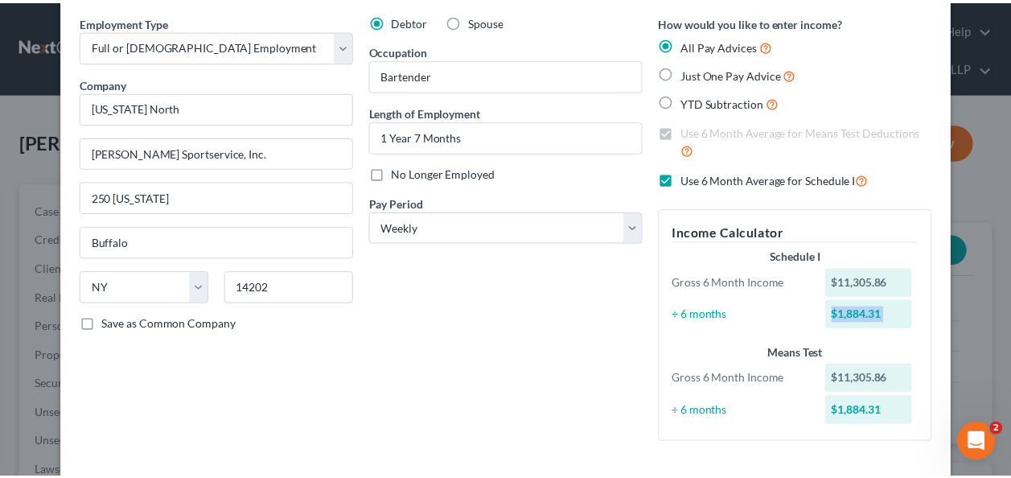
scroll to position [0, 0]
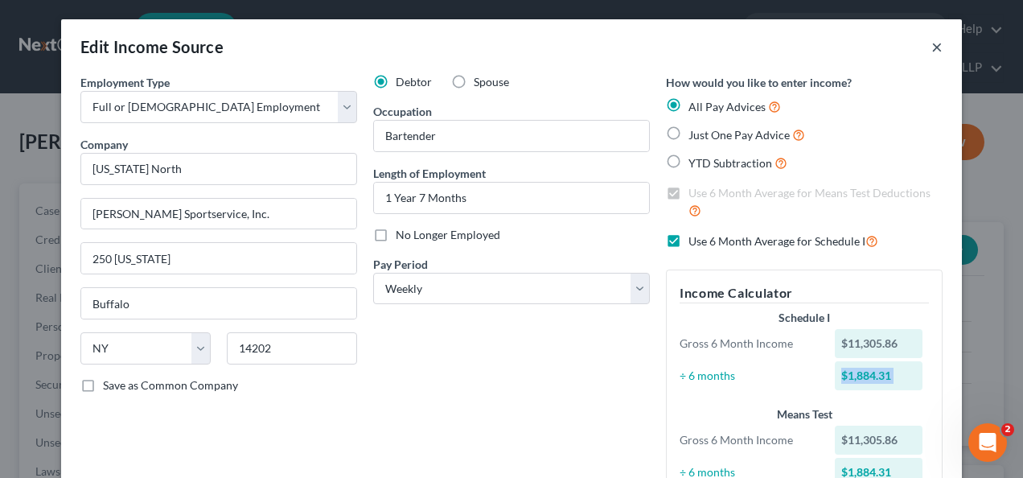
click at [934, 42] on button "×" at bounding box center [936, 46] width 11 height 19
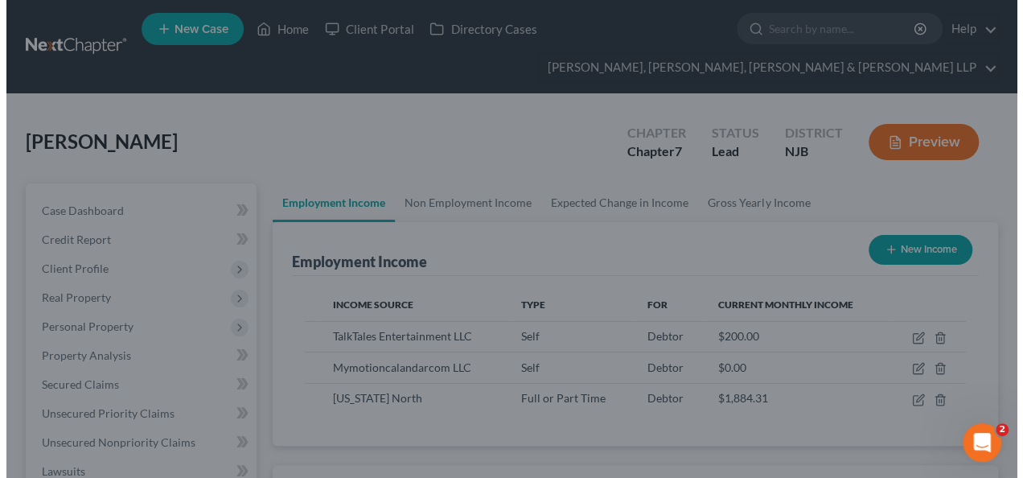
scroll to position [803784, 803665]
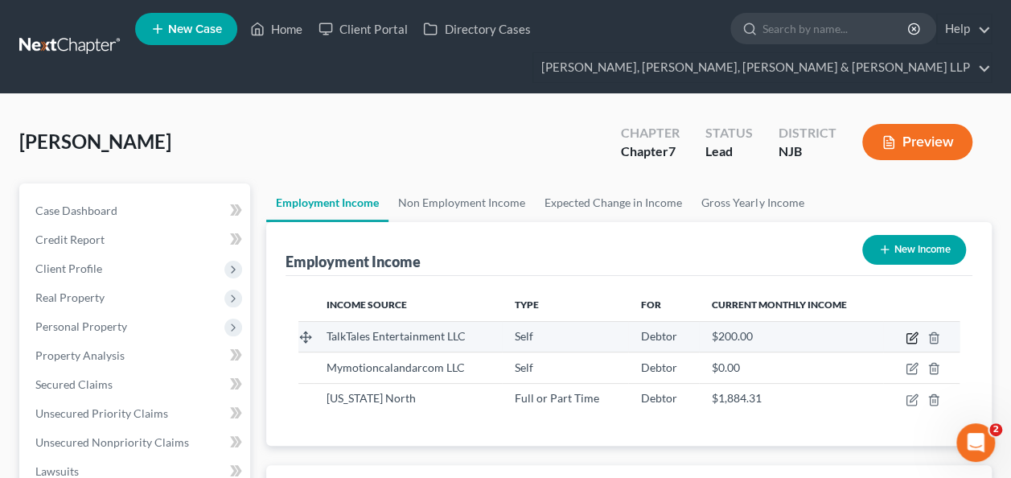
click at [913, 337] on icon "button" at bounding box center [911, 337] width 13 height 13
select select "1"
select select "0"
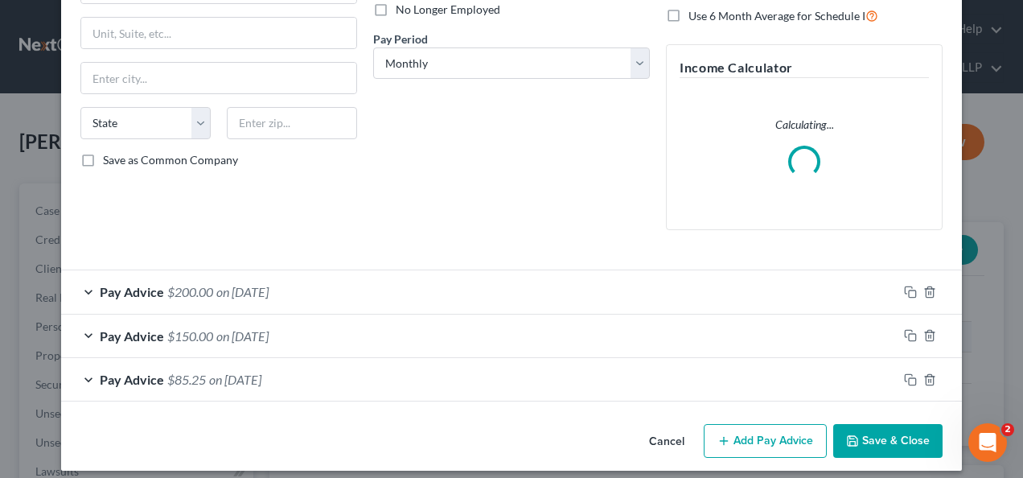
scroll to position [235, 0]
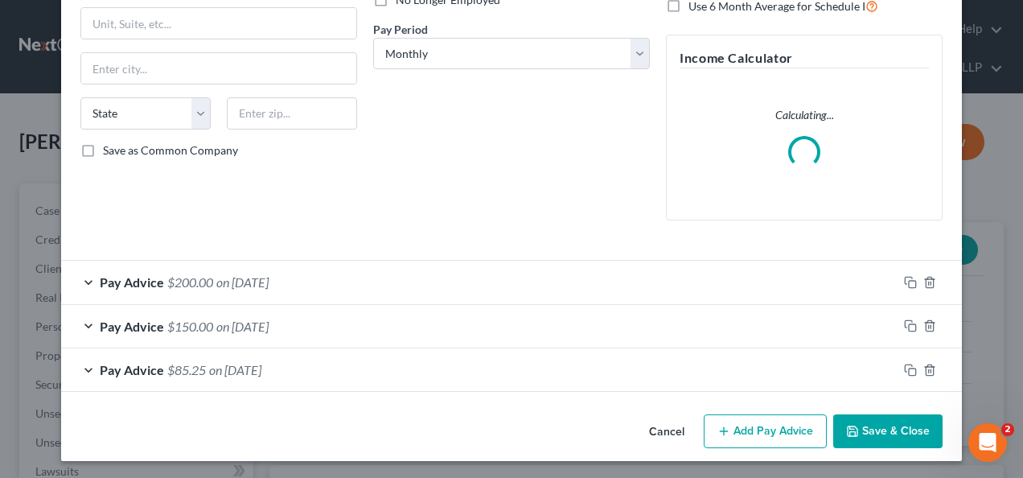
click at [412, 382] on div "Pay Advice $85.25 on [DATE]" at bounding box center [479, 369] width 836 height 43
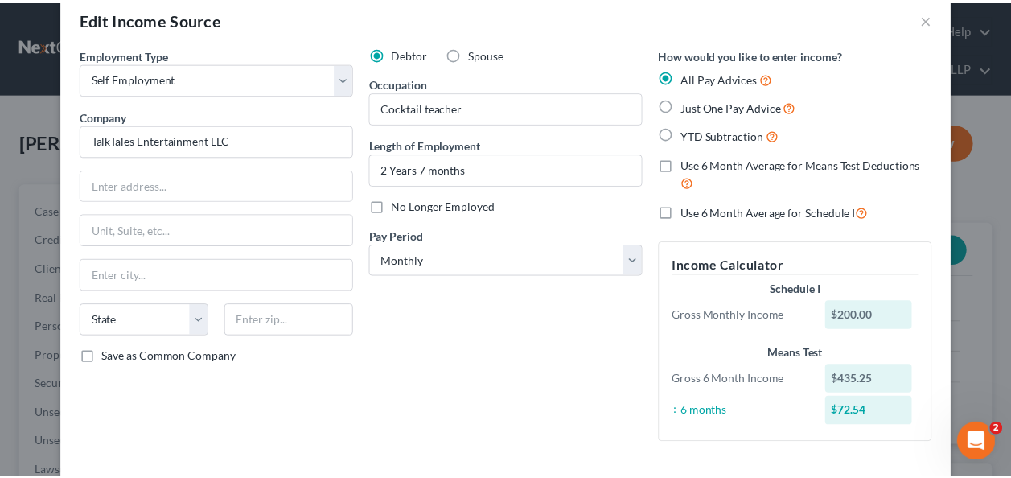
scroll to position [0, 0]
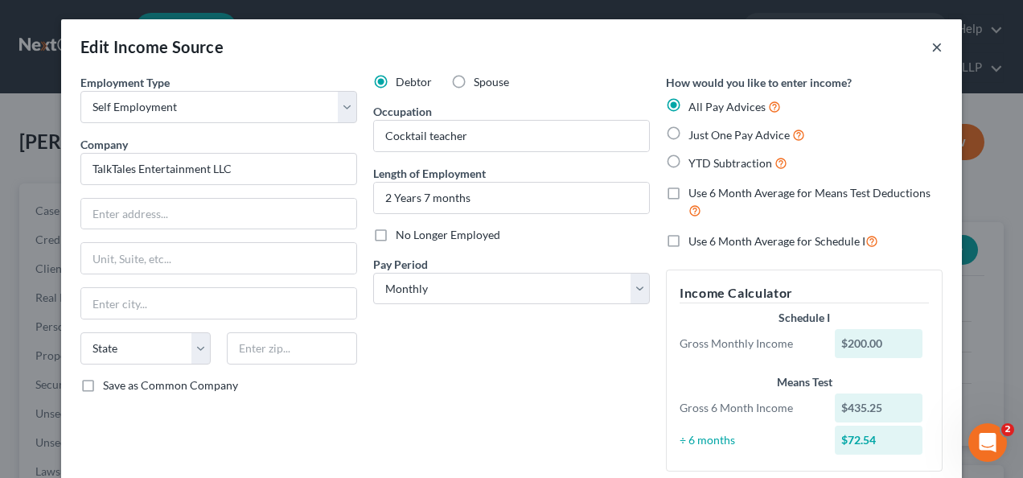
click at [931, 37] on button "×" at bounding box center [936, 46] width 11 height 19
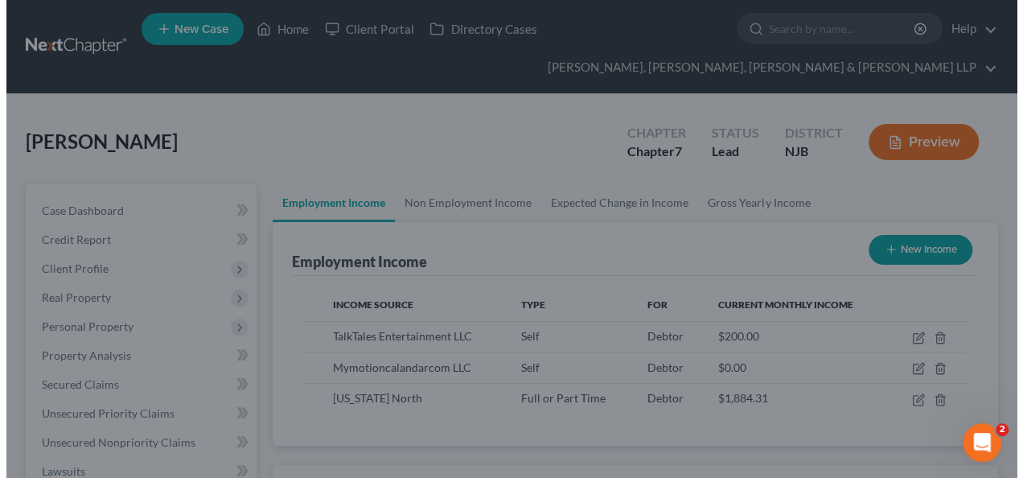
scroll to position [803784, 803665]
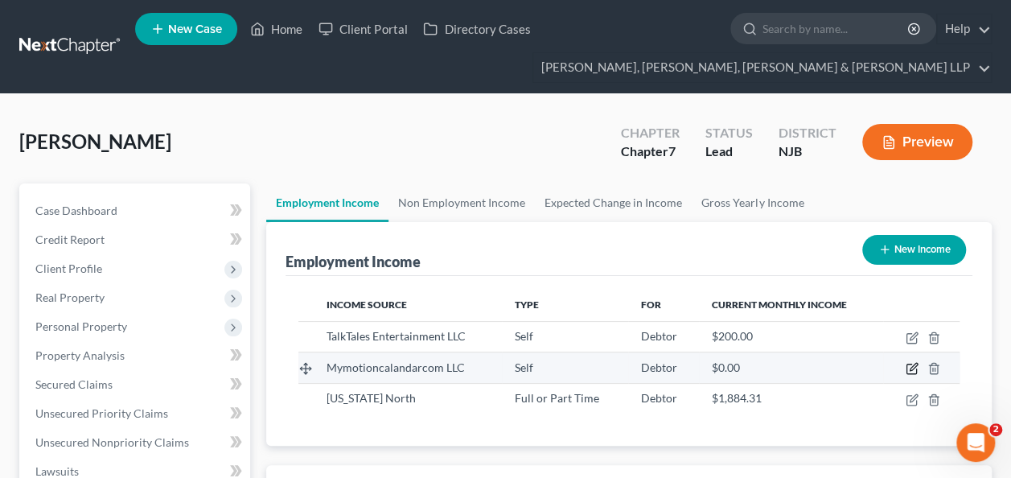
click at [915, 362] on icon "button" at bounding box center [911, 368] width 13 height 13
select select "1"
select select "9"
select select "0"
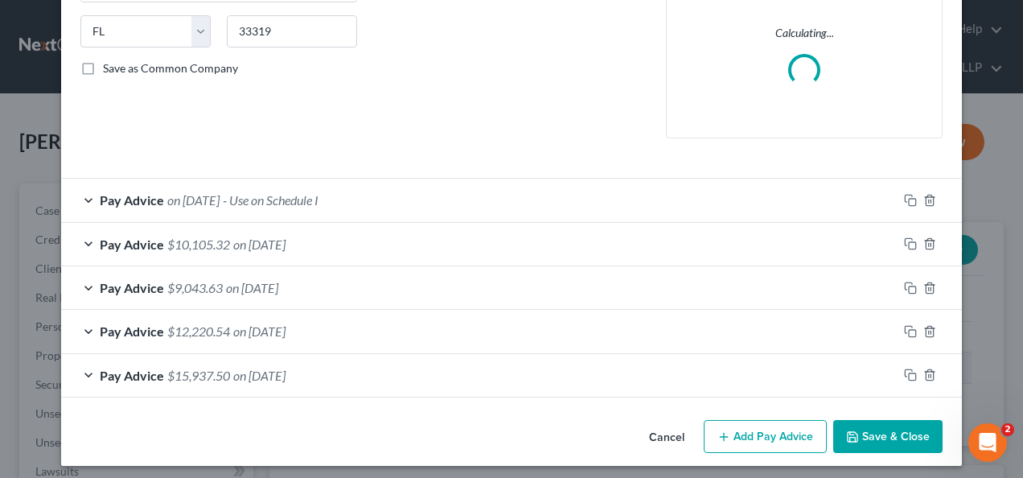
scroll to position [317, 0]
click at [436, 375] on div "Pay Advice $15,937.50 on [DATE]" at bounding box center [479, 375] width 836 height 43
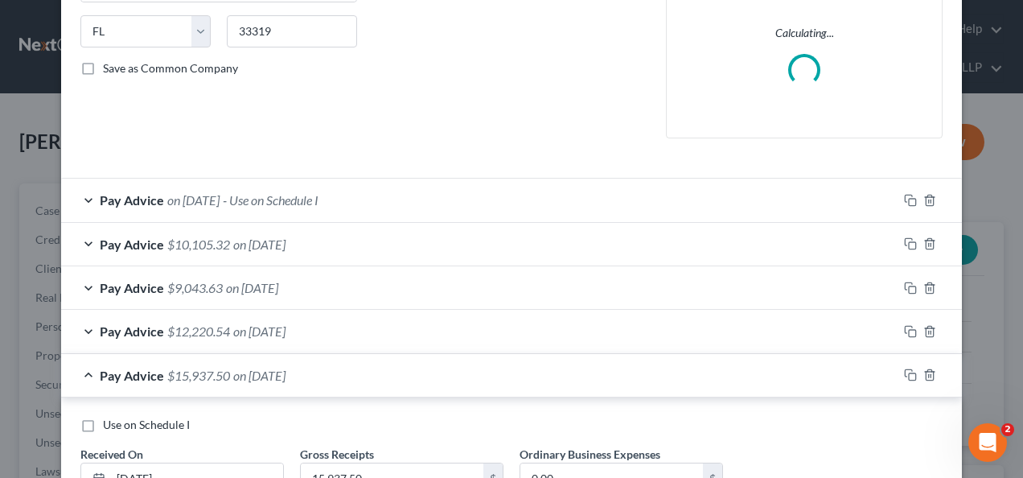
scroll to position [444, 0]
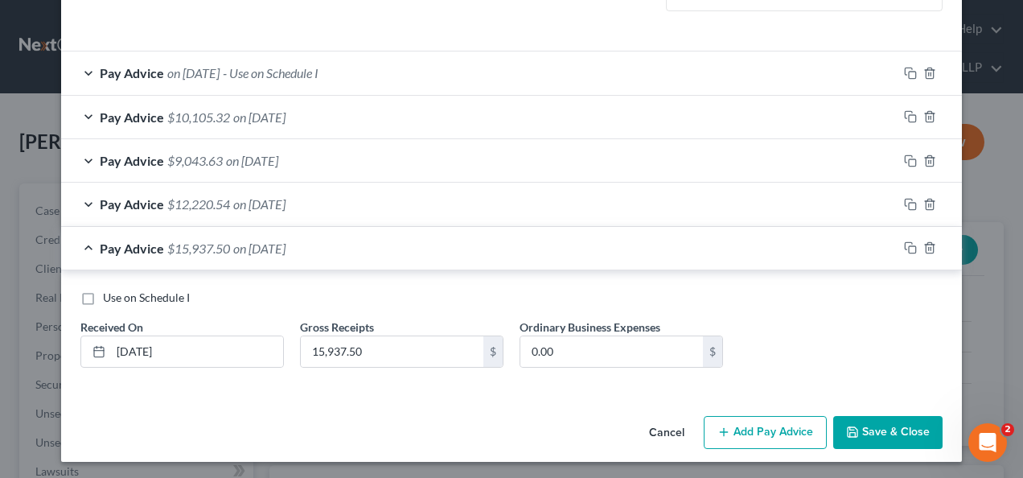
click at [236, 207] on span "on [DATE]" at bounding box center [259, 203] width 52 height 15
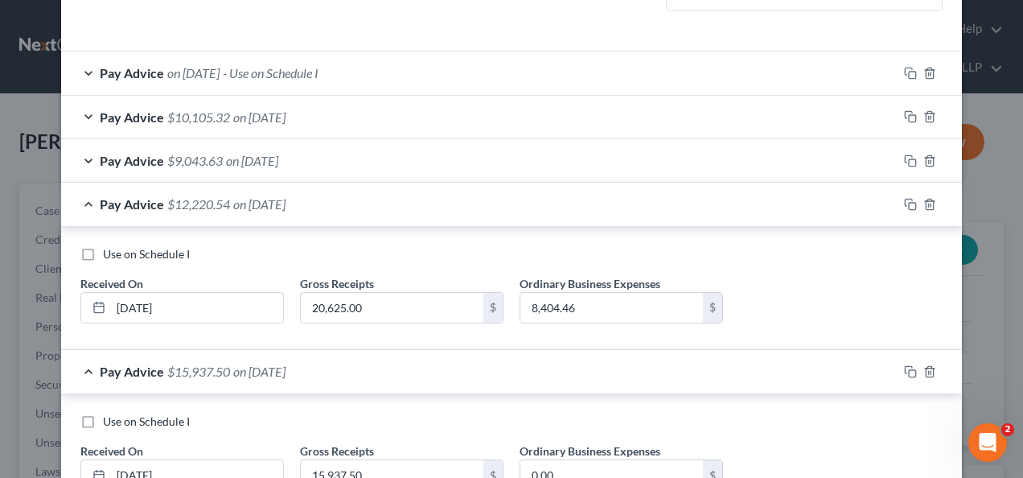
click at [209, 158] on div "Pay Advice $9,043.63 on [DATE]" at bounding box center [479, 160] width 836 height 43
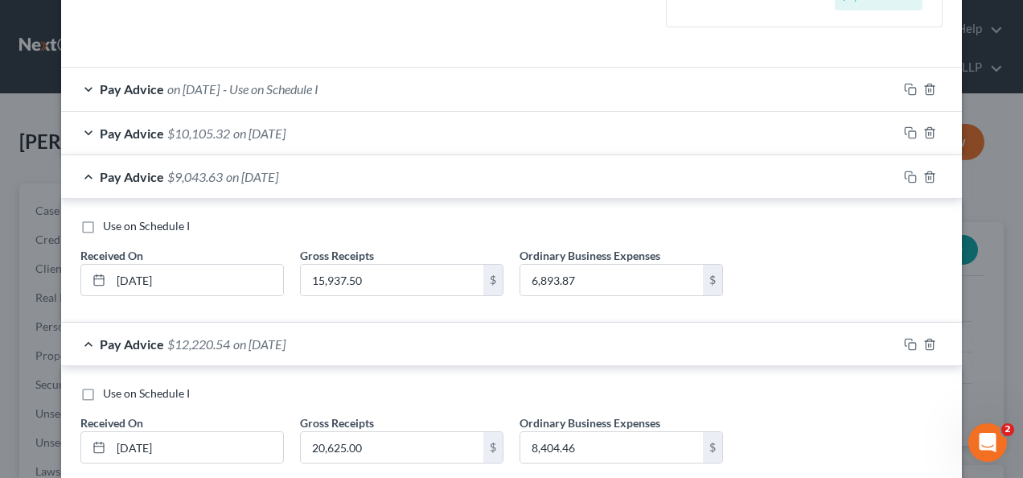
click at [233, 130] on span "on [DATE]" at bounding box center [259, 132] width 52 height 15
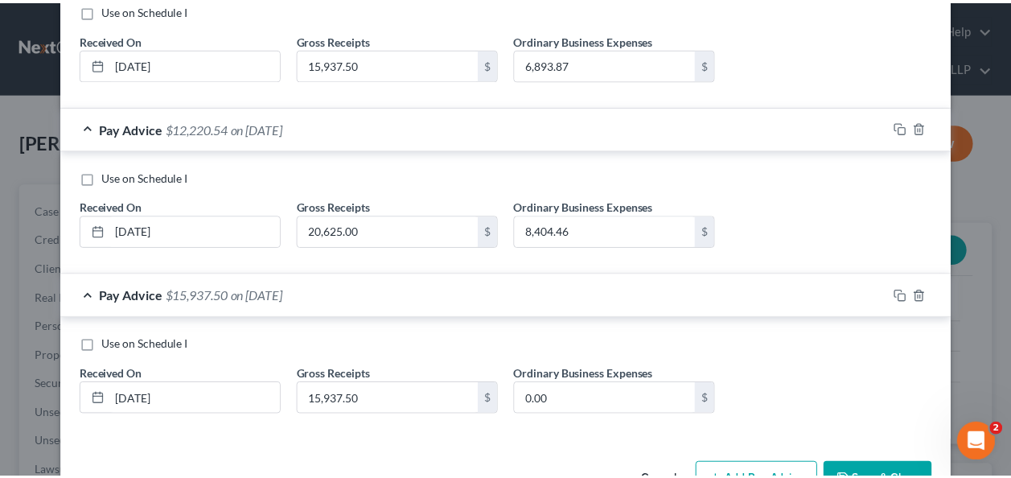
scroll to position [829, 0]
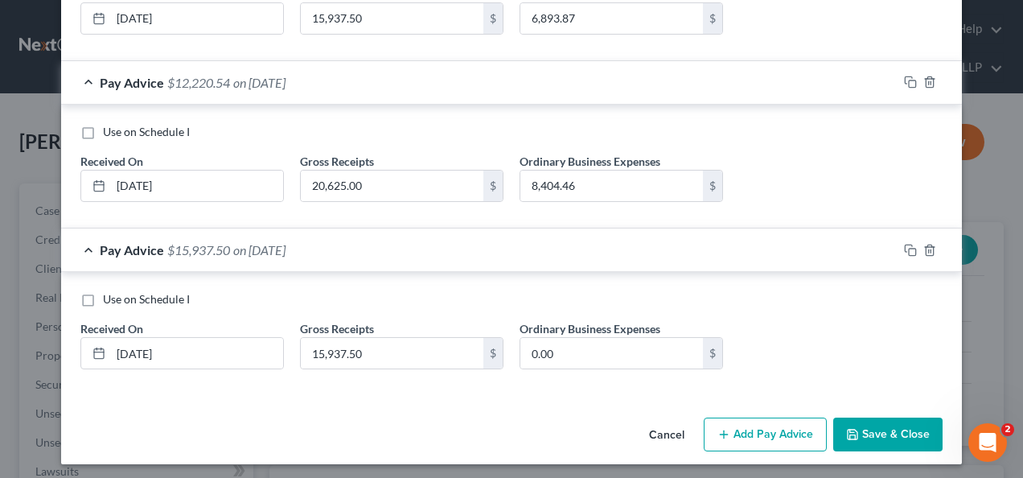
click at [857, 430] on button "Save & Close" at bounding box center [887, 434] width 109 height 34
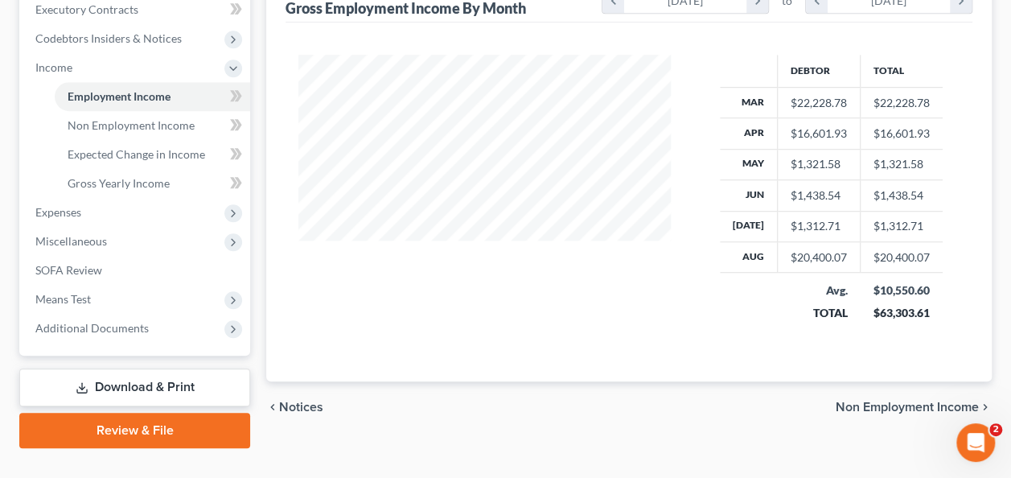
scroll to position [492, 0]
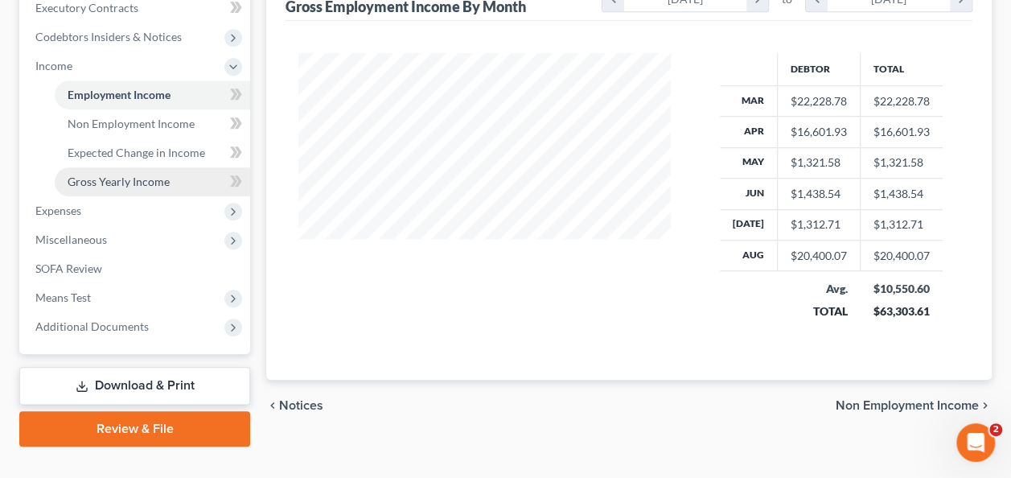
click at [153, 174] on span "Gross Yearly Income" at bounding box center [119, 181] width 102 height 14
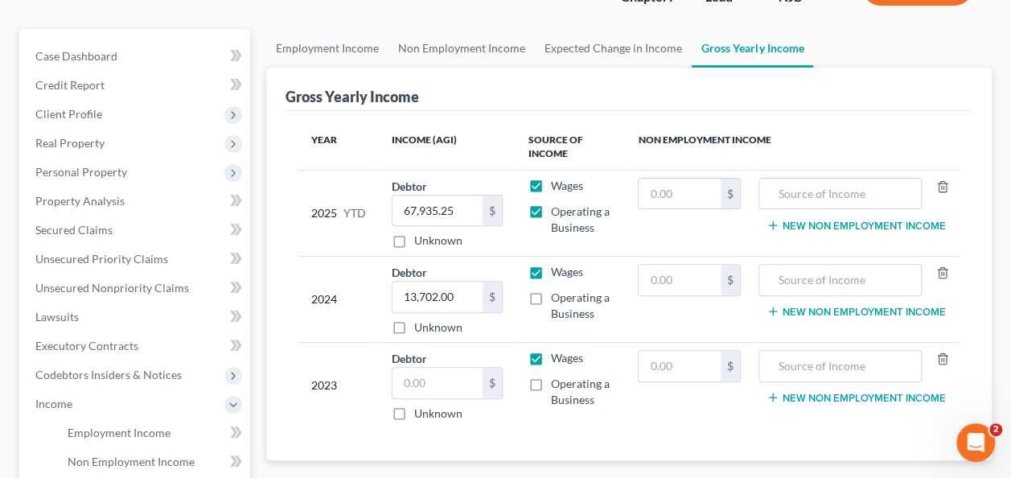
scroll to position [157, 0]
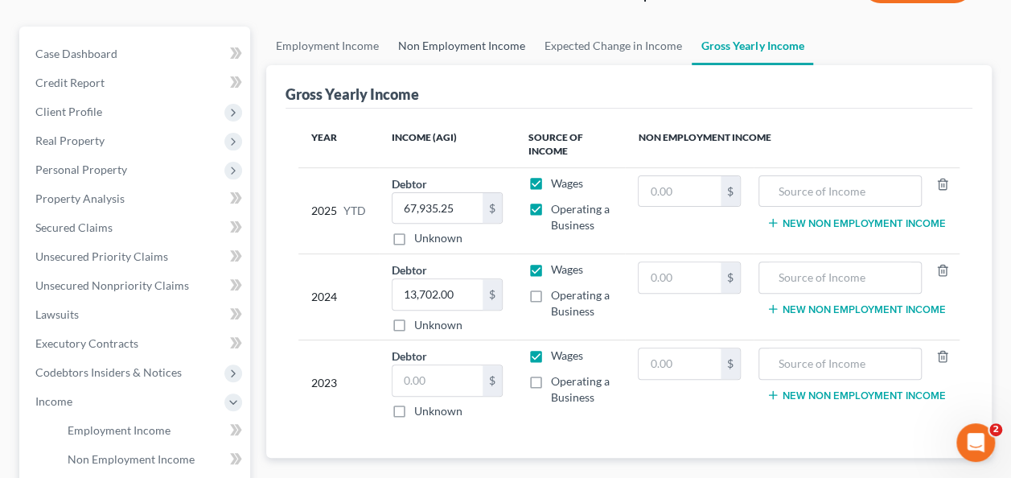
click at [483, 39] on link "Non Employment Income" at bounding box center [461, 46] width 146 height 39
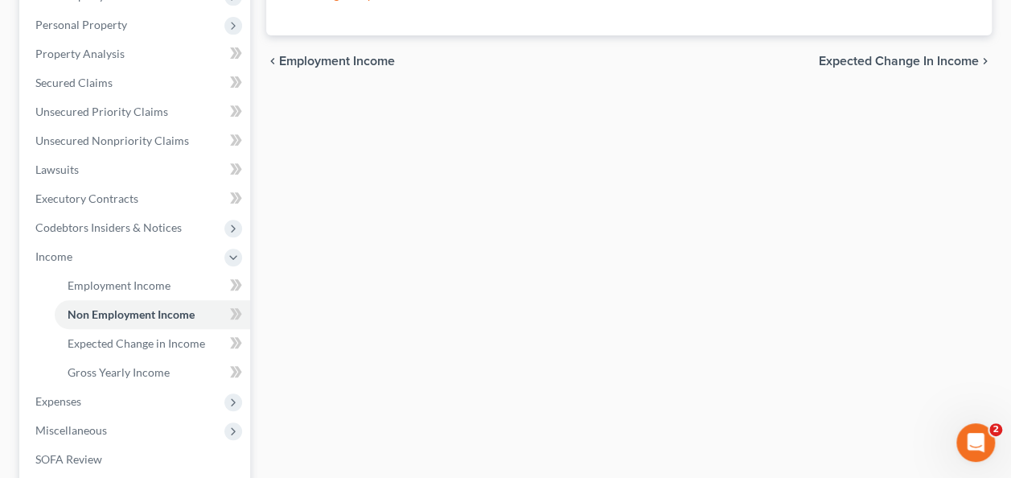
scroll to position [519, 0]
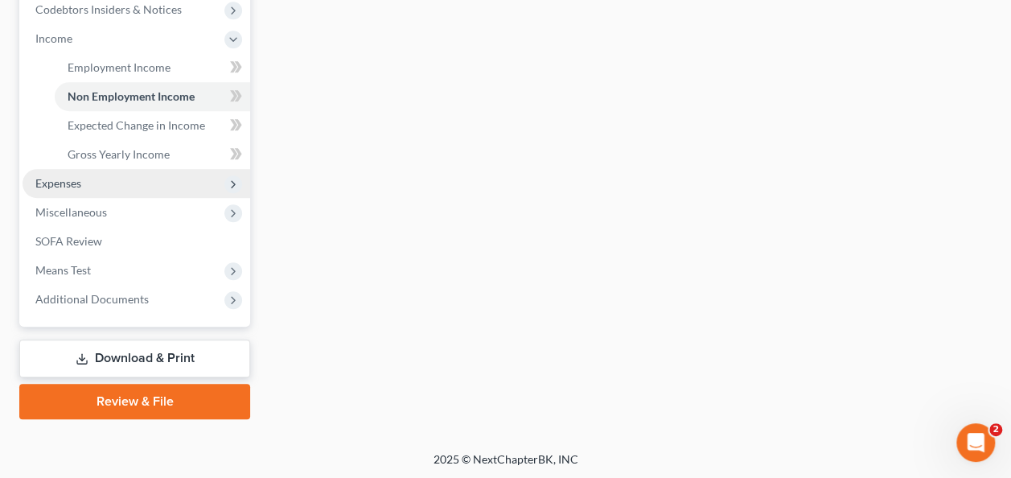
click at [75, 190] on span "Expenses" at bounding box center [137, 183] width 228 height 29
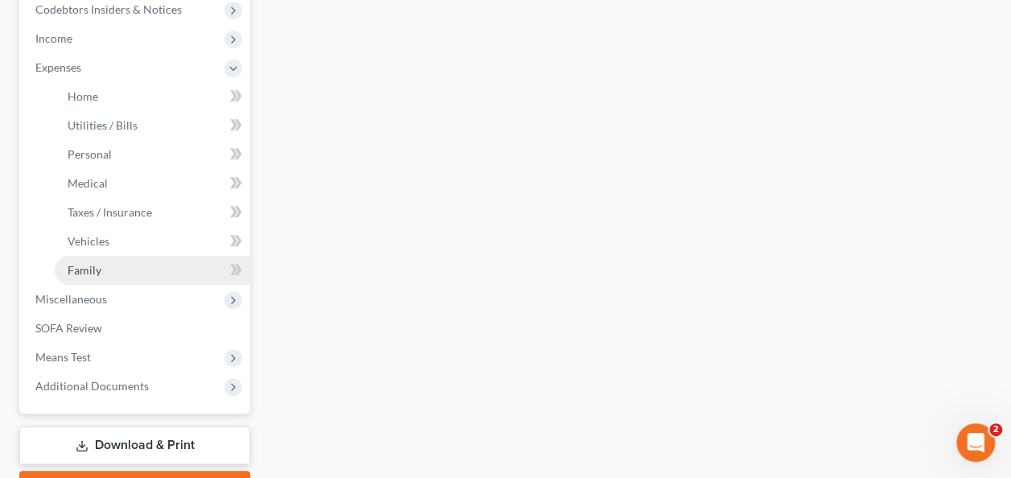
click at [124, 281] on link "Family" at bounding box center [152, 270] width 195 height 29
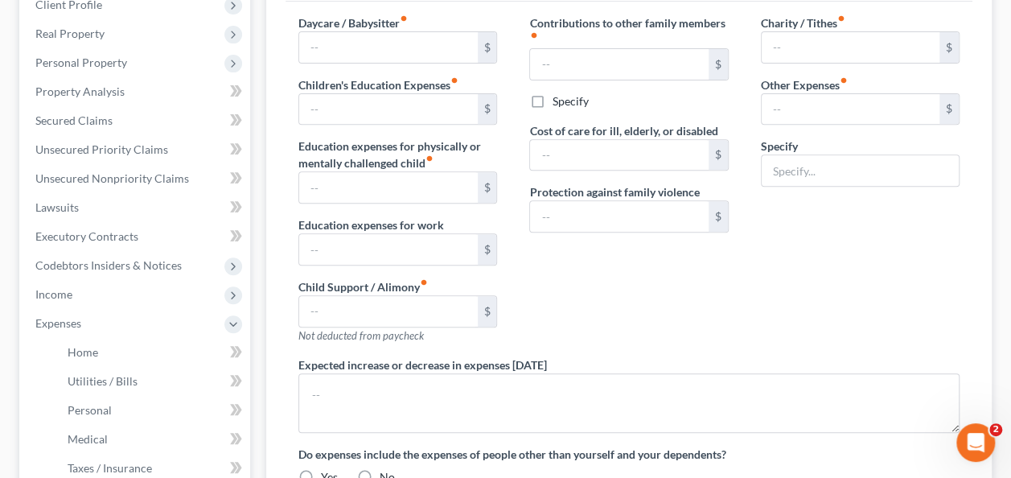
type input "0.00"
type input "1,250.00"
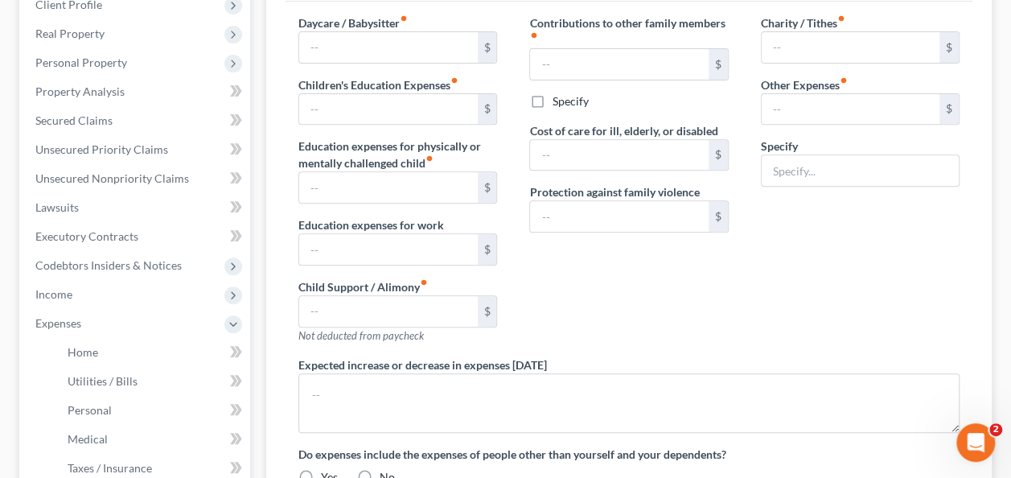
type input "0.00"
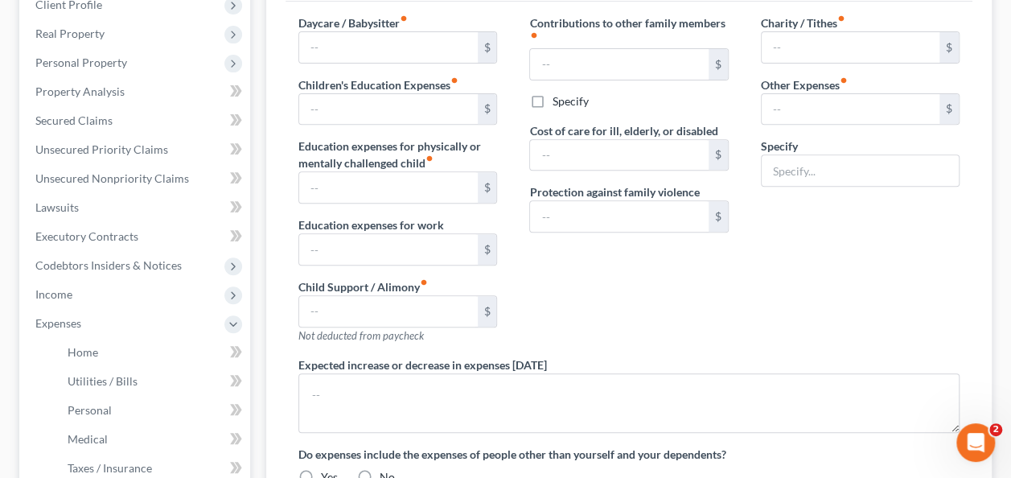
type textarea "The debtor is currently making child support payments, but there is no court or…"
radio input "true"
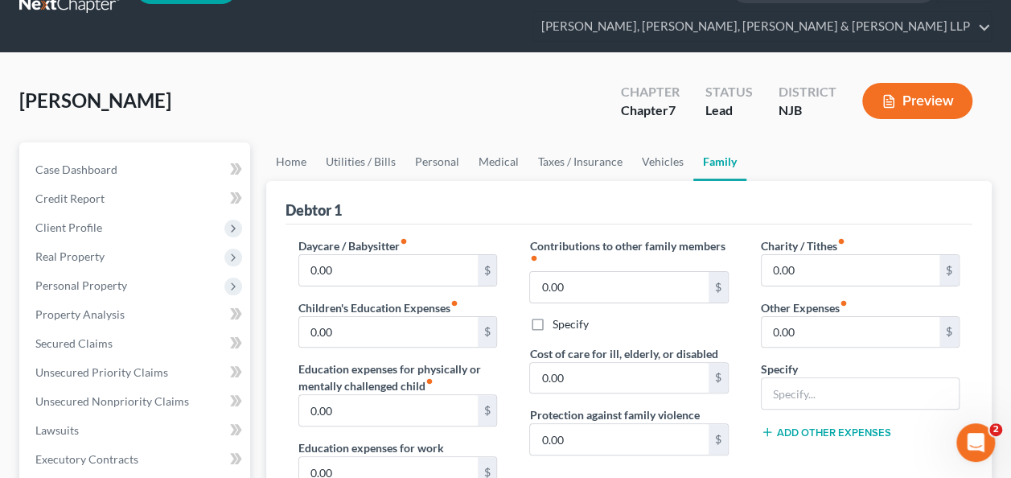
scroll to position [40, 0]
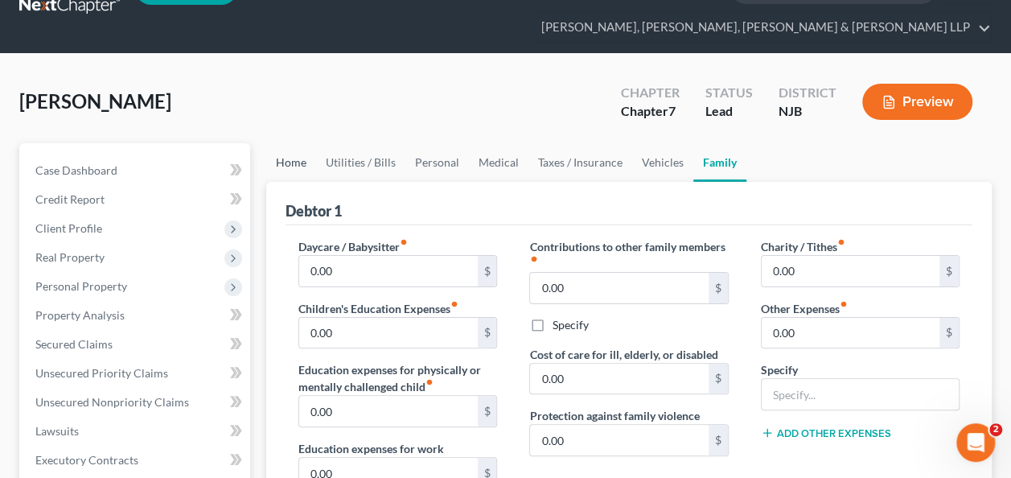
click at [293, 148] on link "Home" at bounding box center [291, 162] width 50 height 39
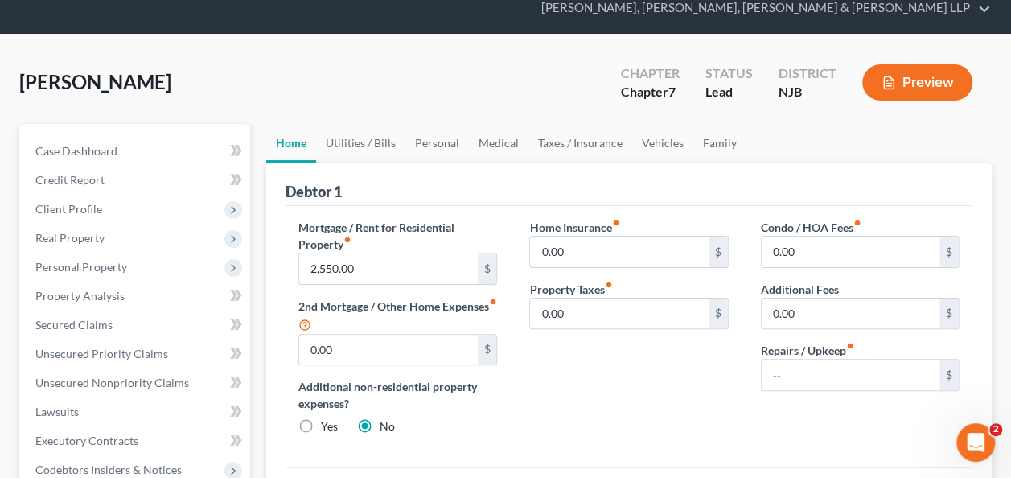
scroll to position [63, 0]
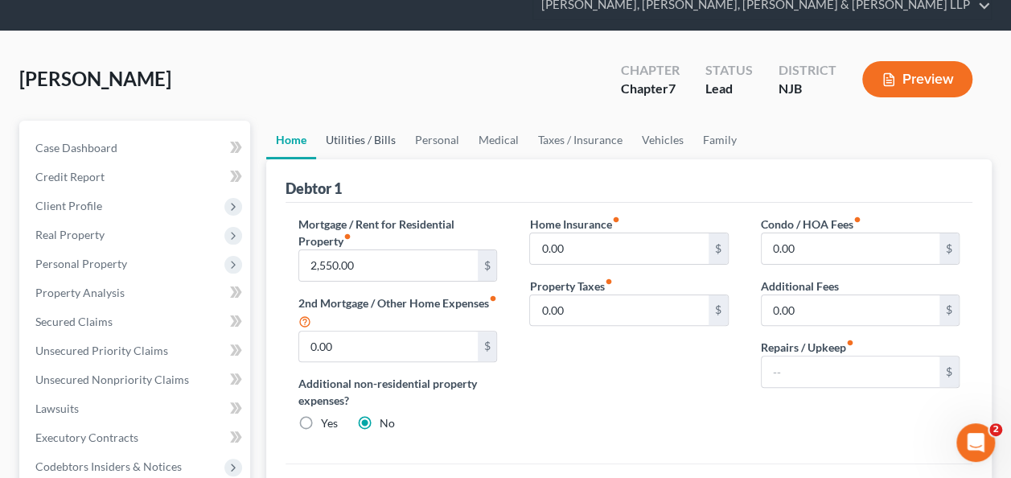
click at [372, 127] on link "Utilities / Bills" at bounding box center [360, 140] width 89 height 39
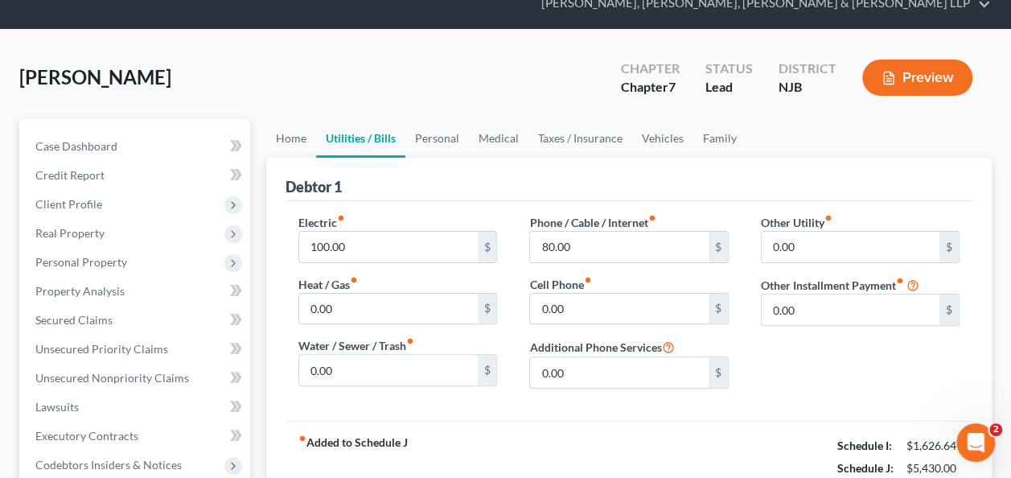
scroll to position [72, 0]
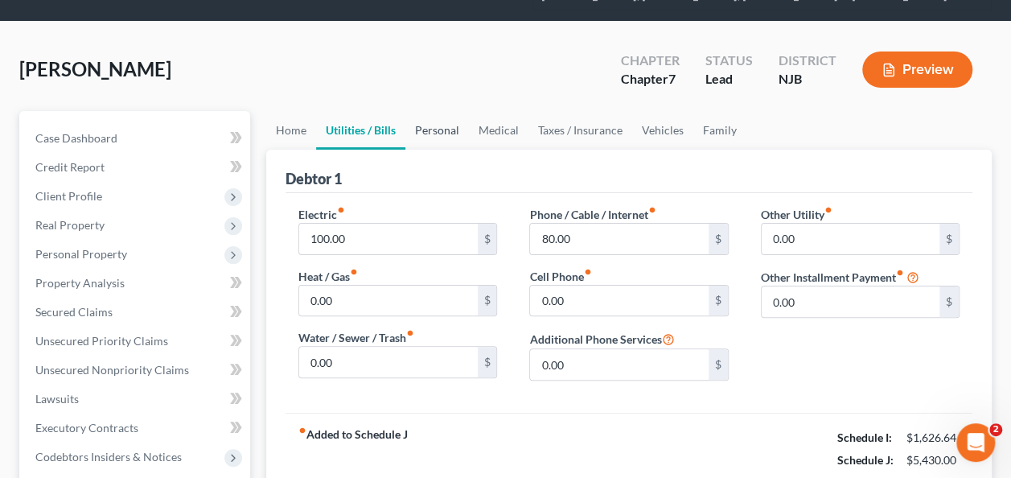
click at [437, 126] on link "Personal" at bounding box center [437, 130] width 64 height 39
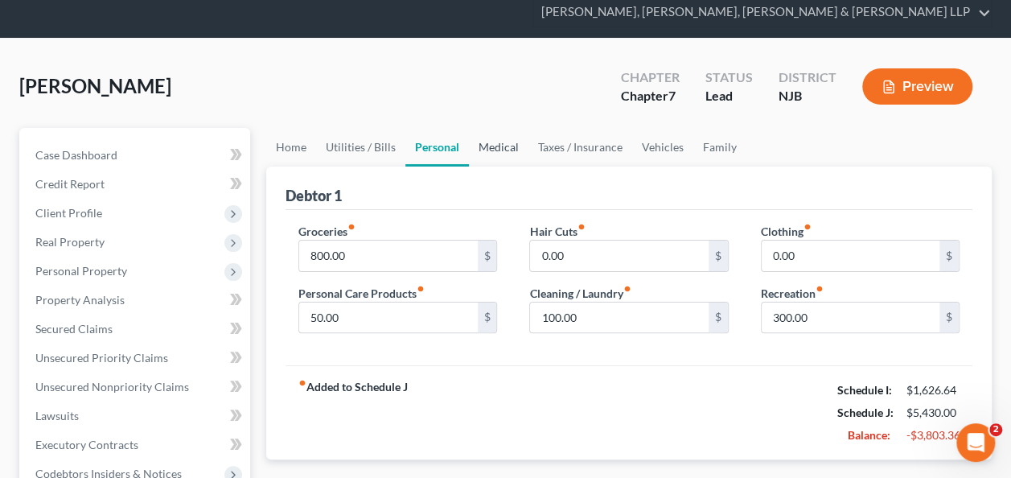
click at [481, 142] on link "Medical" at bounding box center [499, 147] width 60 height 39
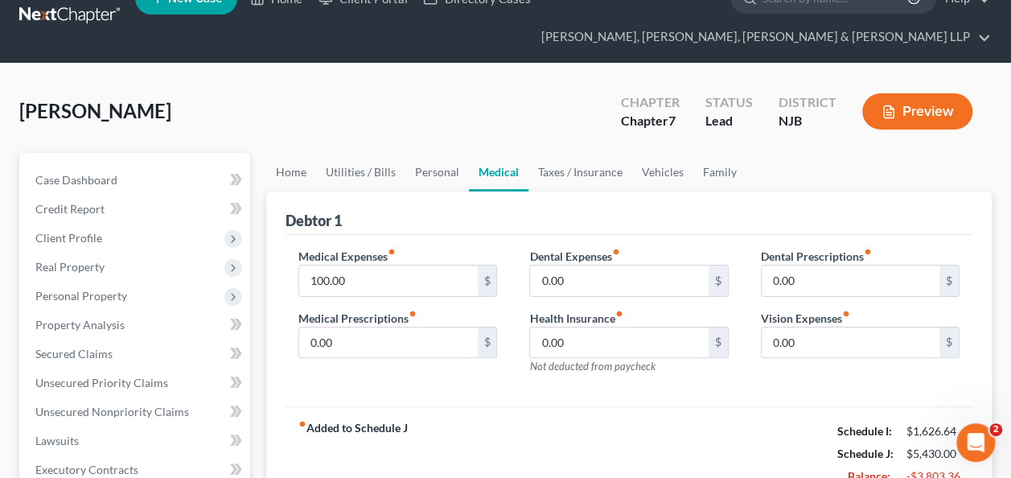
scroll to position [32, 0]
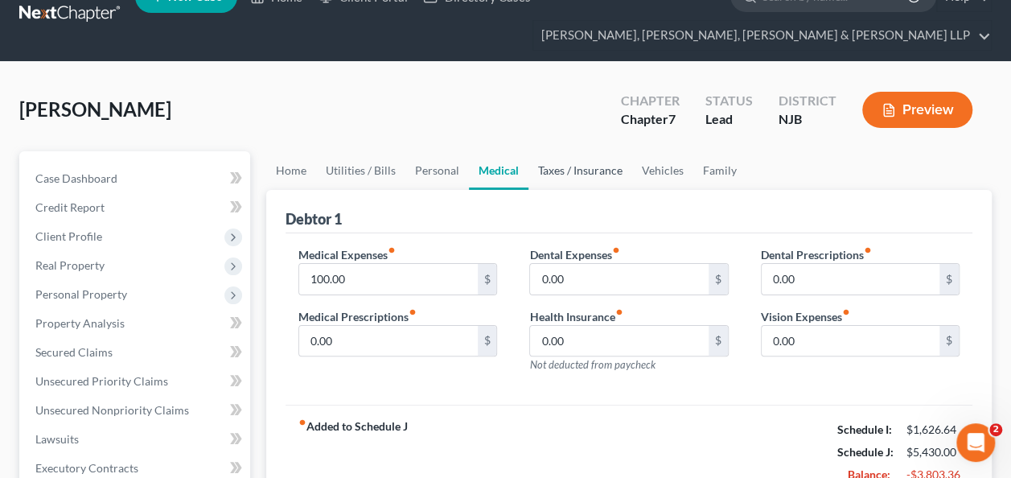
click at [540, 175] on link "Taxes / Insurance" at bounding box center [580, 170] width 104 height 39
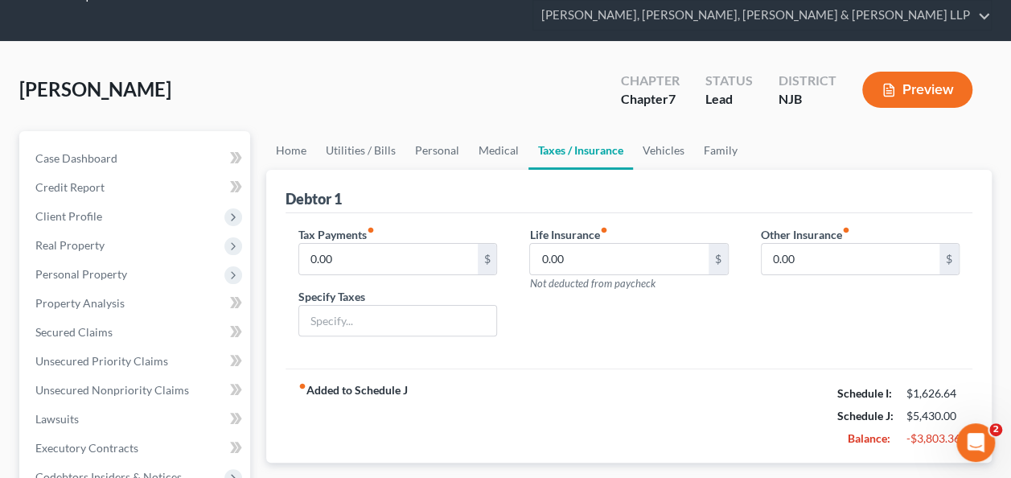
scroll to position [53, 0]
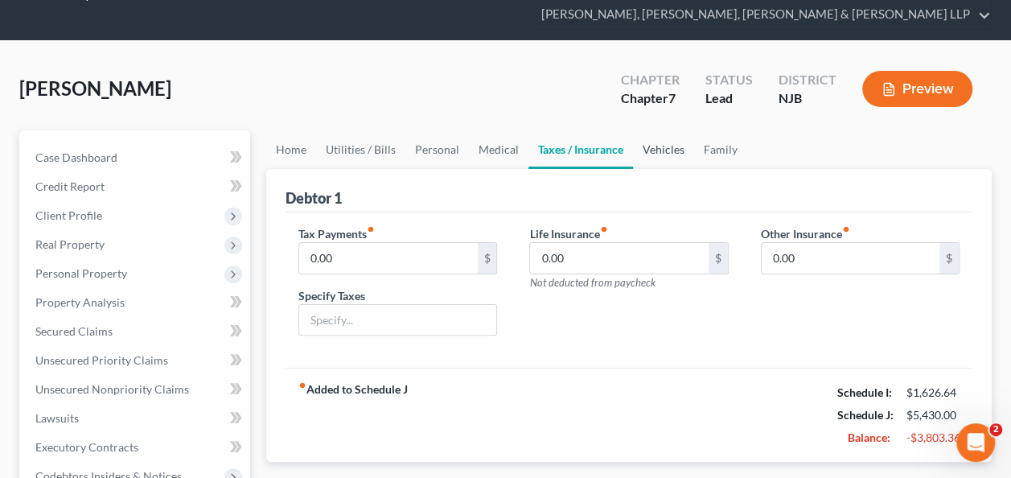
click at [685, 159] on link "Vehicles" at bounding box center [663, 149] width 61 height 39
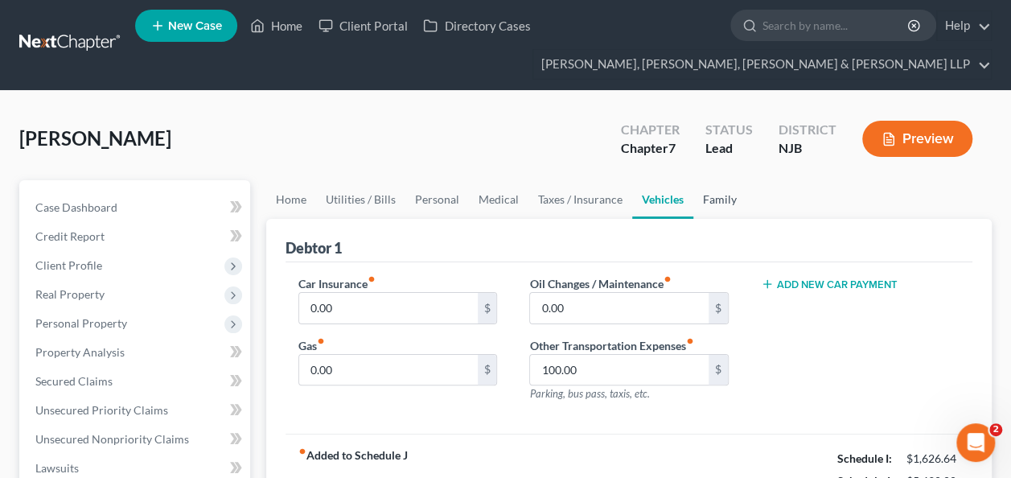
click at [700, 215] on link "Family" at bounding box center [719, 199] width 53 height 39
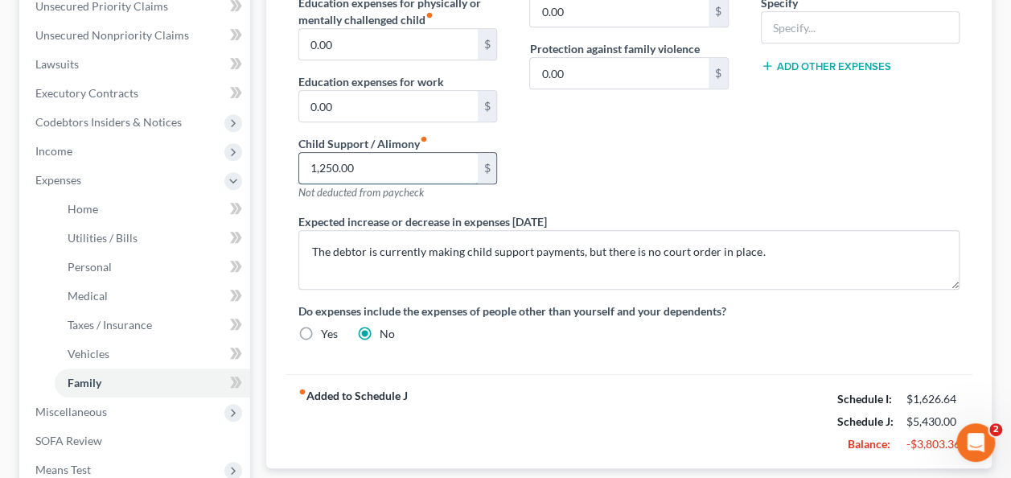
click at [422, 162] on input "1,250.00" at bounding box center [388, 168] width 178 height 31
click at [427, 158] on input "1,250.00" at bounding box center [388, 168] width 178 height 31
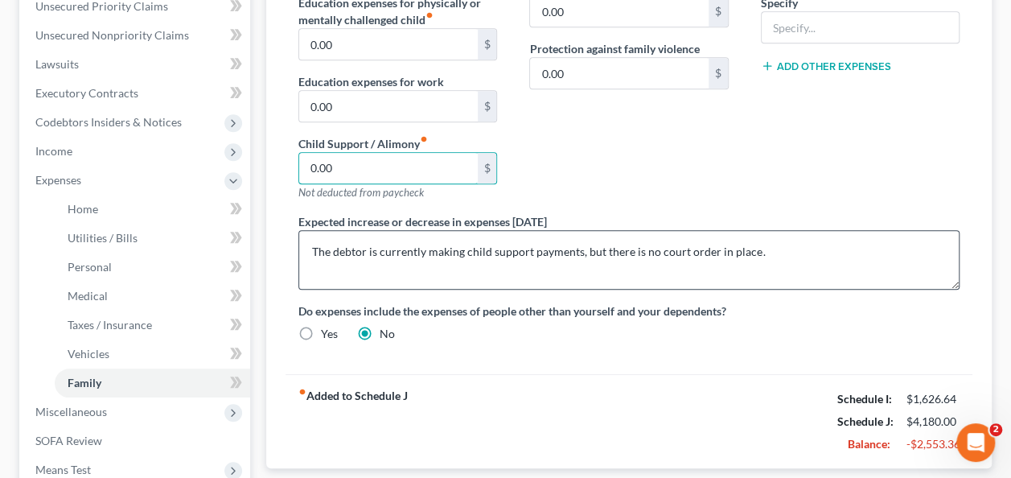
type input "0.00"
click at [711, 265] on textarea "The debtor is currently making child support payments, but there is no court or…" at bounding box center [628, 260] width 661 height 60
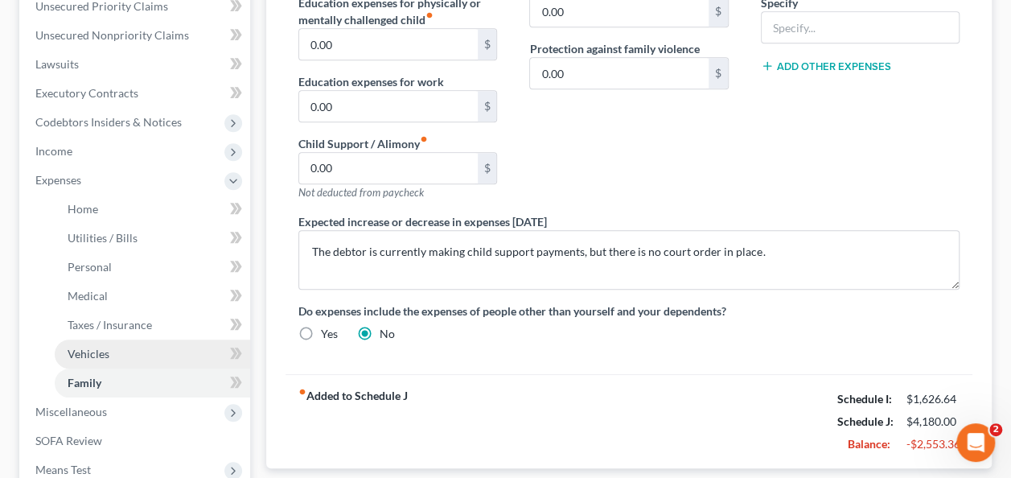
click at [92, 361] on link "Vehicles" at bounding box center [152, 353] width 195 height 29
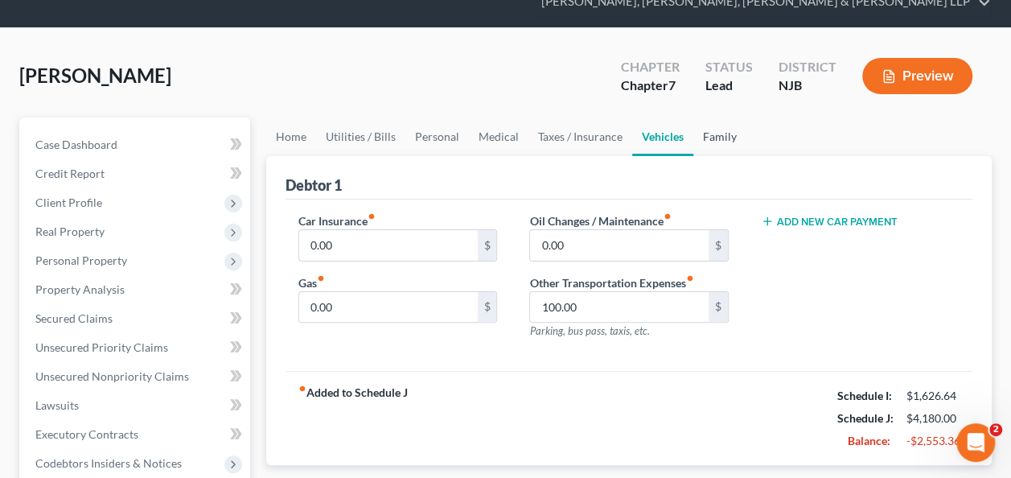
click at [712, 121] on link "Family" at bounding box center [719, 136] width 53 height 39
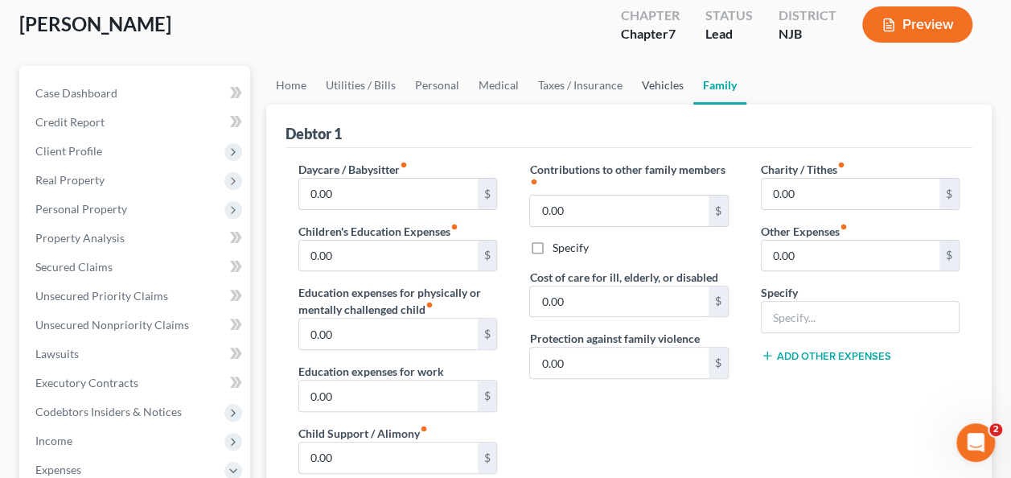
click at [655, 101] on link "Vehicles" at bounding box center [662, 85] width 61 height 39
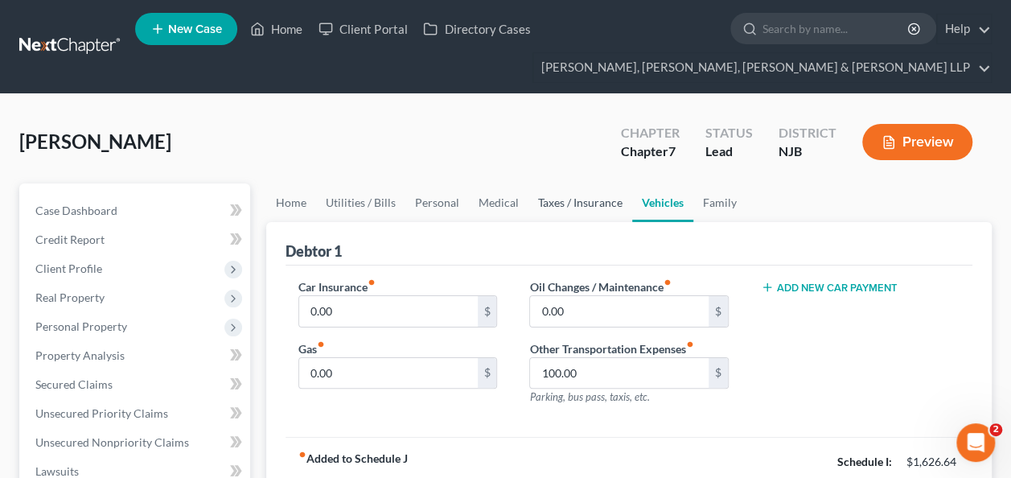
click at [587, 199] on link "Taxes / Insurance" at bounding box center [580, 202] width 104 height 39
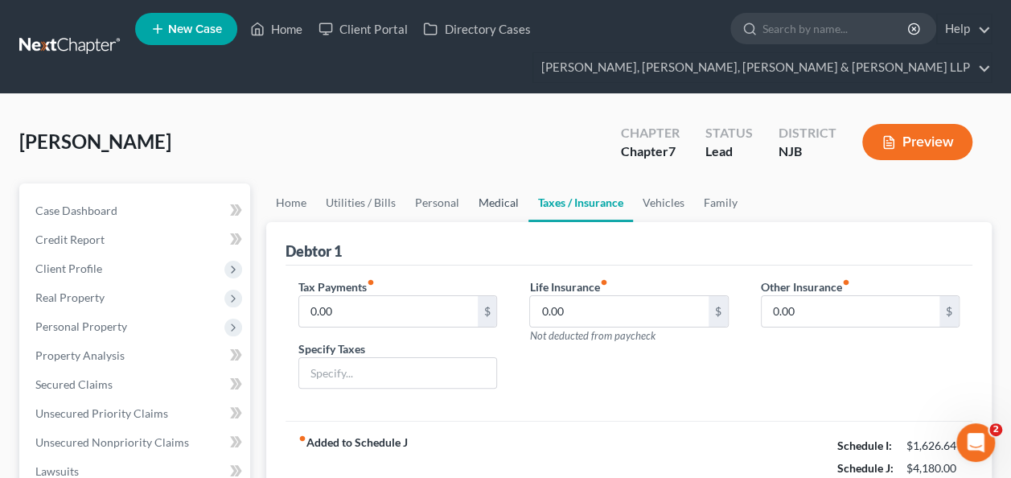
click at [510, 203] on link "Medical" at bounding box center [499, 202] width 60 height 39
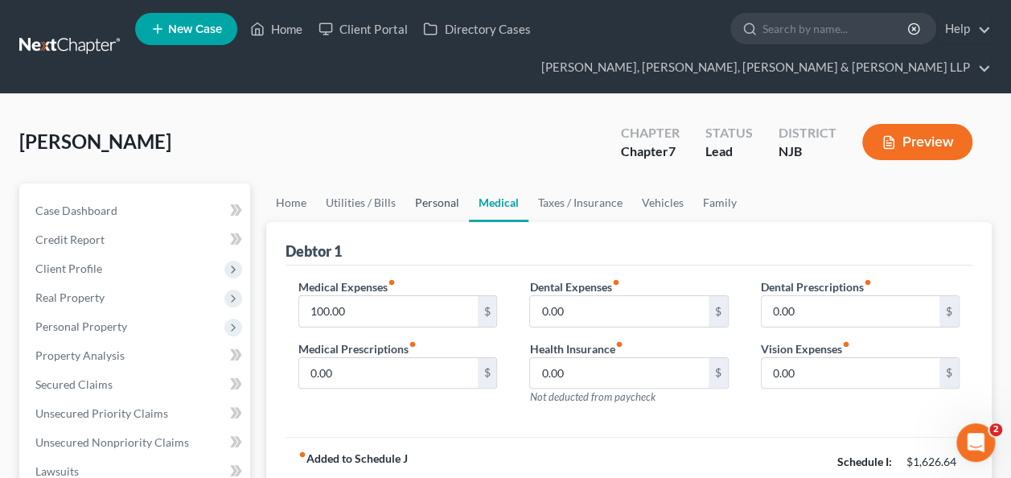
click at [413, 199] on link "Personal" at bounding box center [437, 202] width 64 height 39
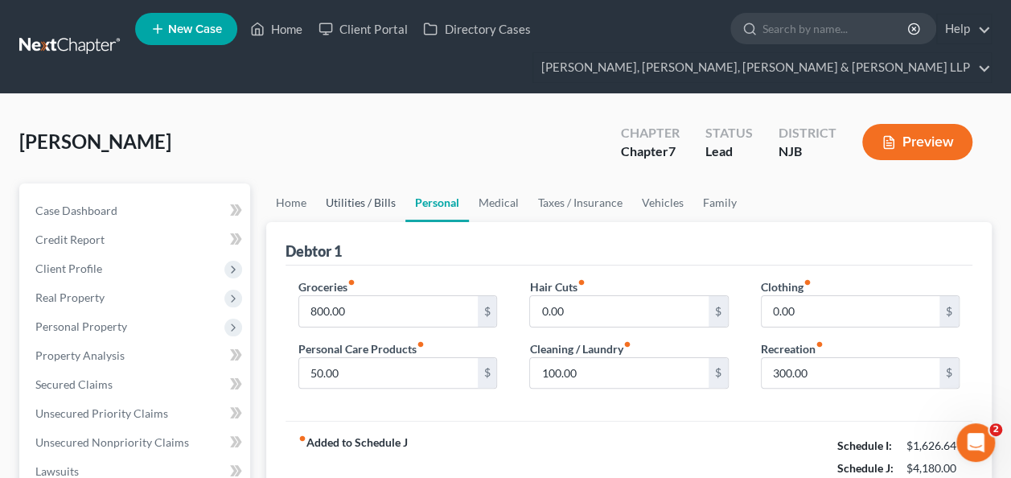
click at [380, 195] on link "Utilities / Bills" at bounding box center [360, 202] width 89 height 39
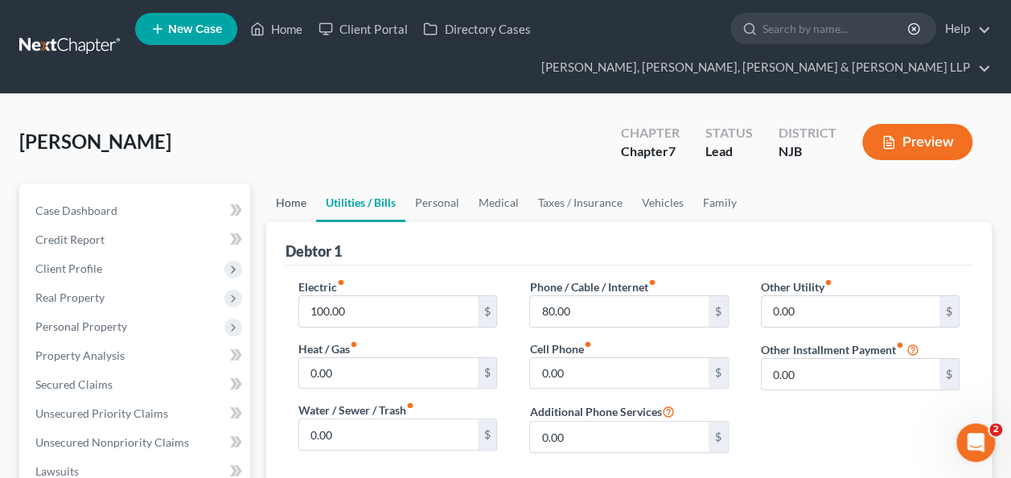
click at [306, 211] on link "Home" at bounding box center [291, 202] width 50 height 39
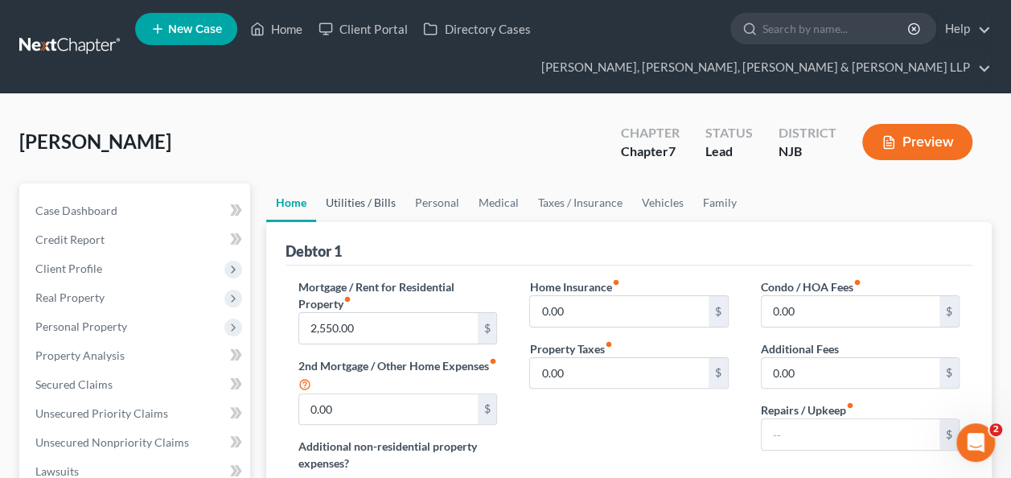
click at [356, 219] on link "Utilities / Bills" at bounding box center [360, 202] width 89 height 39
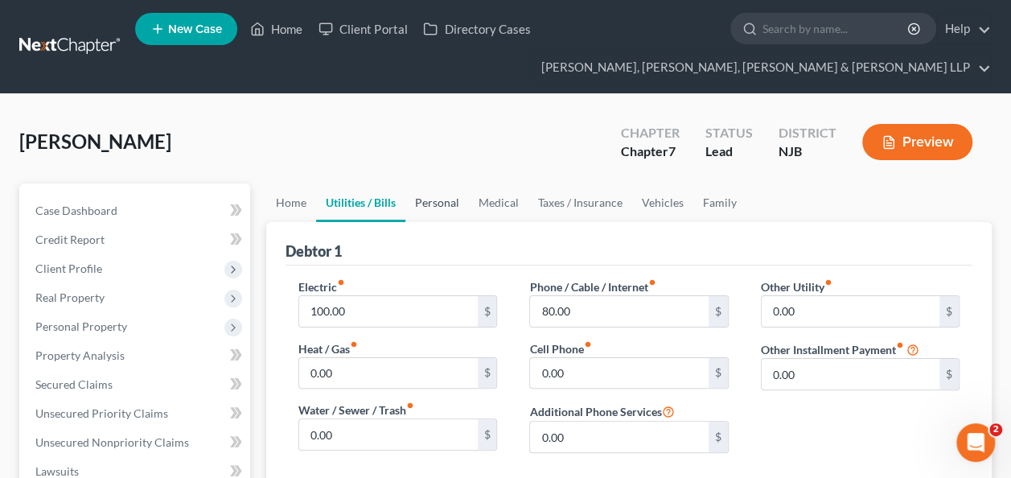
click at [442, 206] on link "Personal" at bounding box center [437, 202] width 64 height 39
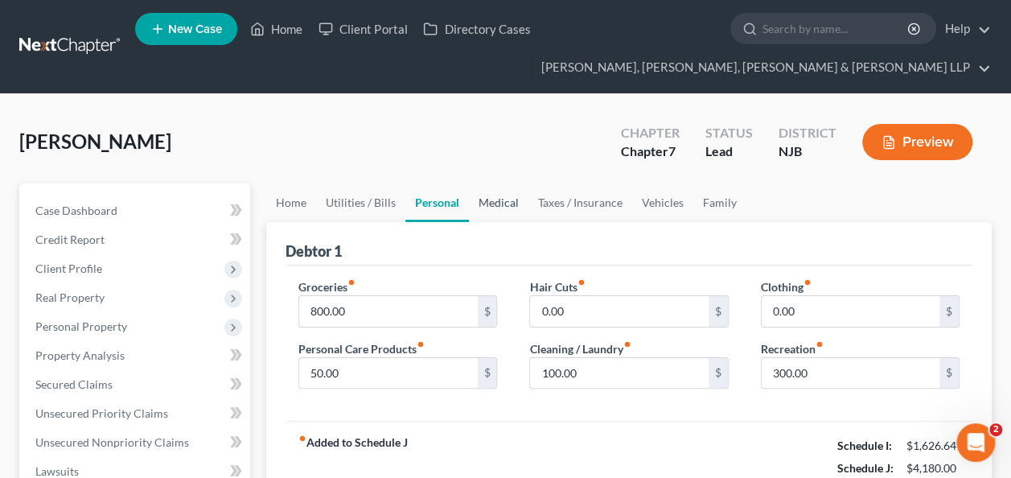
click at [502, 204] on link "Medical" at bounding box center [499, 202] width 60 height 39
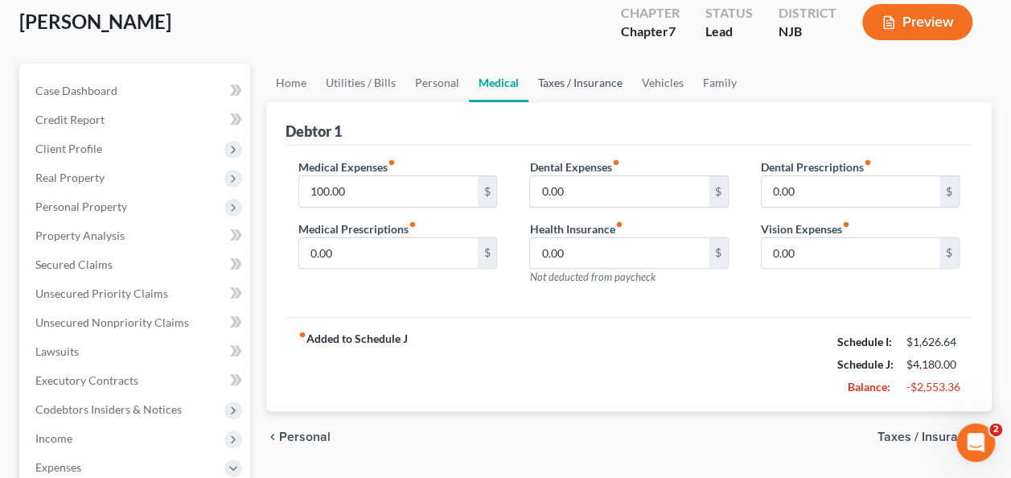
click at [561, 88] on link "Taxes / Insurance" at bounding box center [580, 83] width 104 height 39
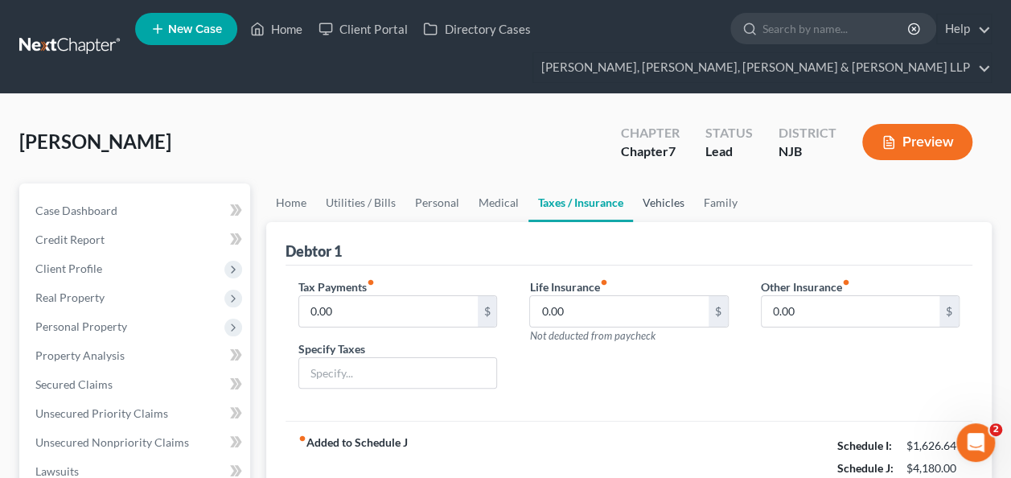
click at [645, 199] on link "Vehicles" at bounding box center [663, 202] width 61 height 39
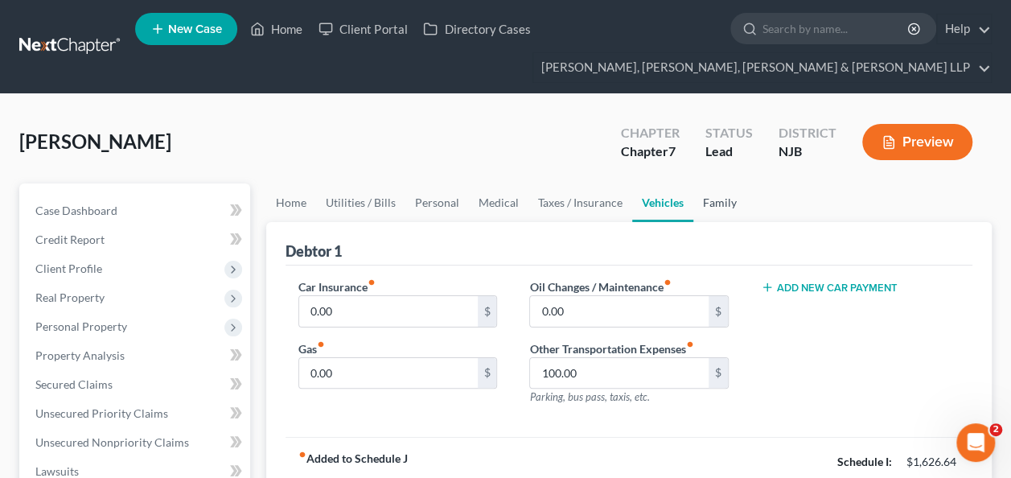
click at [718, 203] on link "Family" at bounding box center [719, 202] width 53 height 39
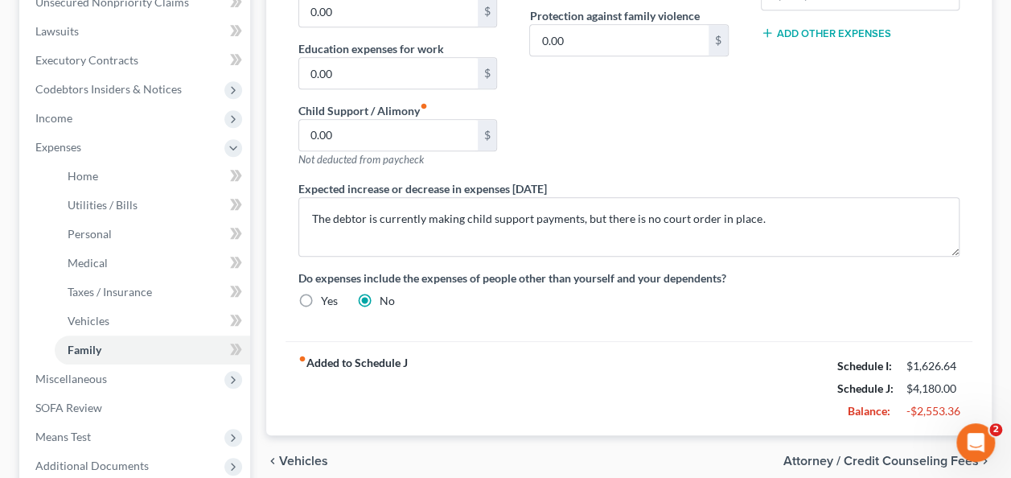
scroll to position [441, 0]
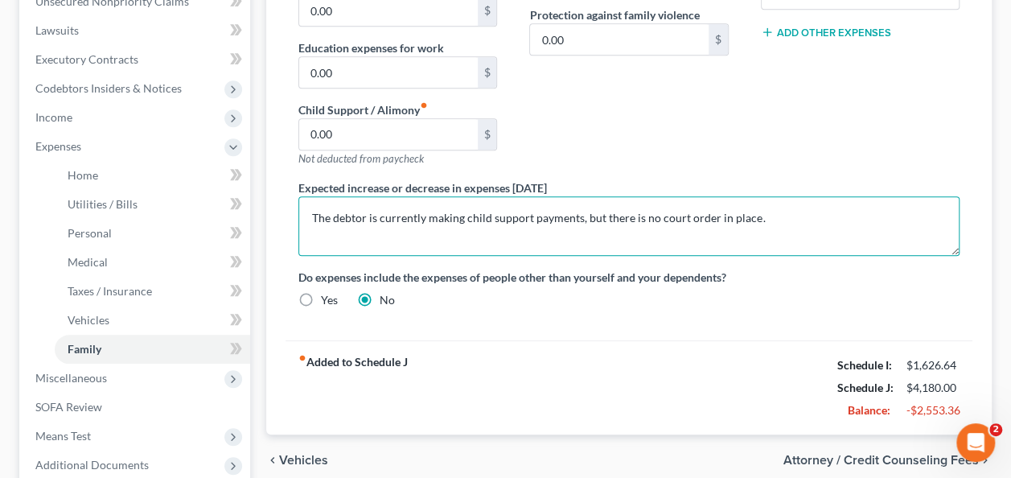
click at [402, 220] on textarea "The debtor is currently making child support payments, but there is no court or…" at bounding box center [628, 226] width 661 height 60
type textarea "The debtor making child support payments, but there is no court order in place."
click at [402, 220] on textarea "The debtor making child support payments, but there is no court order in place." at bounding box center [628, 226] width 661 height 60
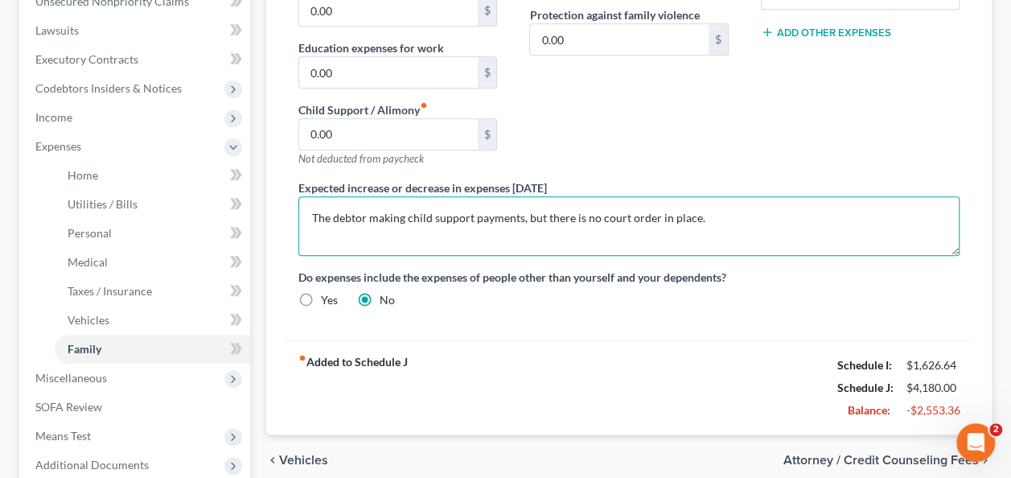
click at [402, 220] on textarea "The debtor making child support payments, but there is no court order in place." at bounding box center [628, 226] width 661 height 60
type textarea "The Debtor pay sometimes child support payment"
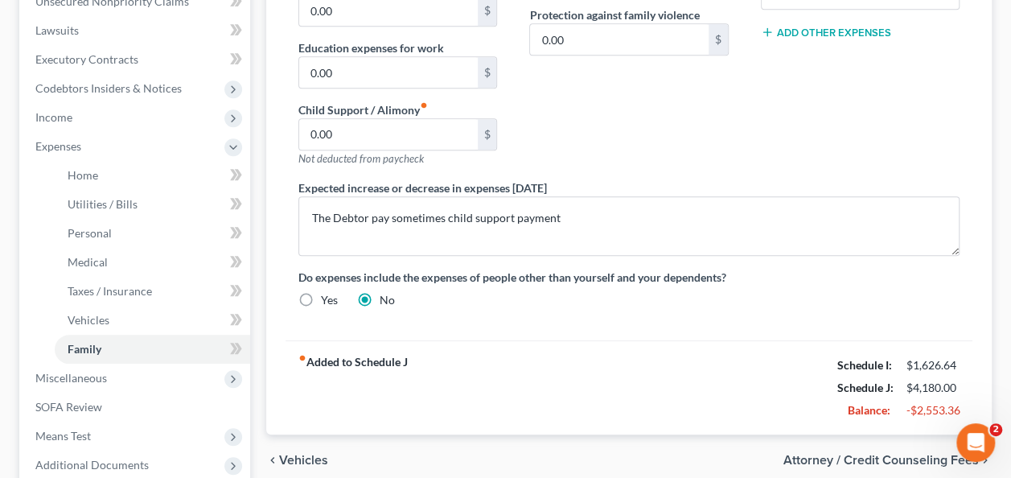
click at [359, 188] on label "Expected increase or decrease in expenses [DATE]" at bounding box center [422, 187] width 248 height 17
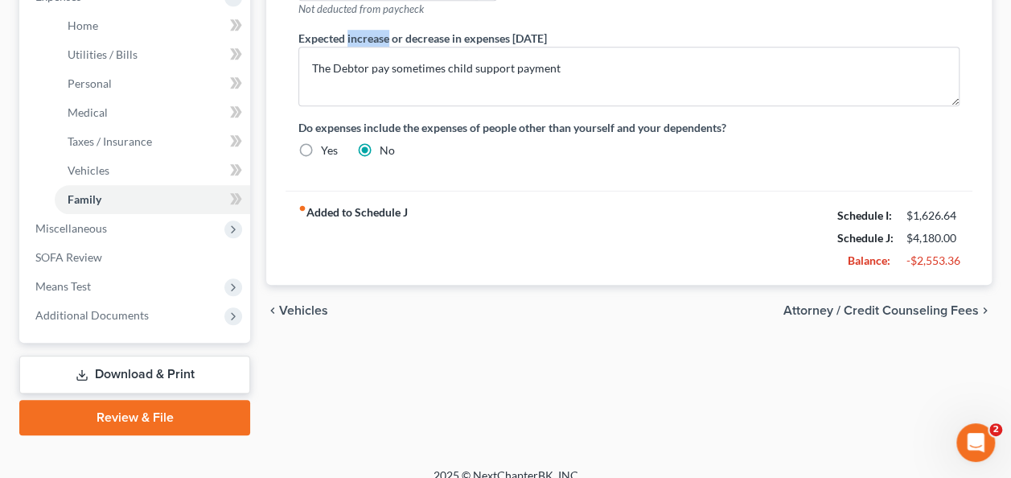
scroll to position [606, 0]
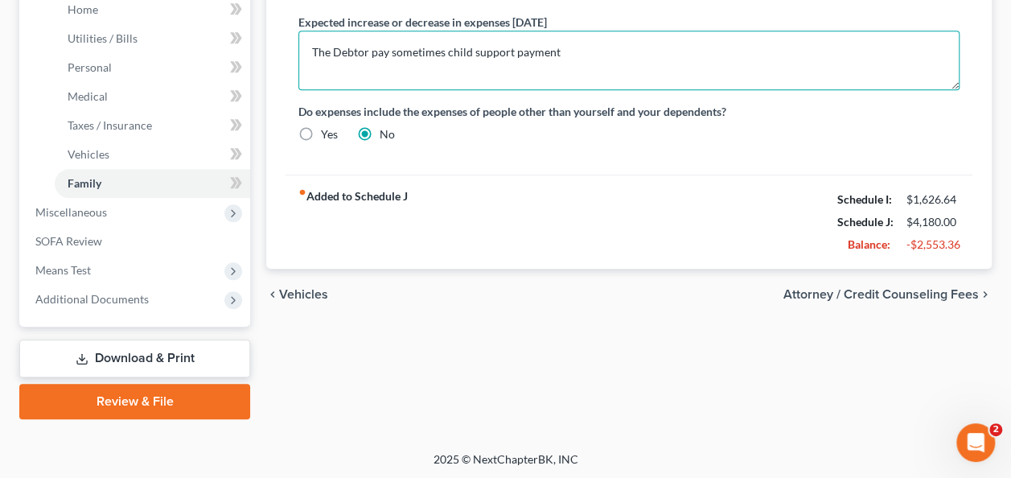
drag, startPoint x: 359, startPoint y: 188, endPoint x: 355, endPoint y: 37, distance: 151.2
click at [355, 37] on textarea "The Debtor pay sometimes child support payment" at bounding box center [628, 61] width 661 height 60
click at [374, 52] on textarea "The Debtor pay sometimes child support payment" at bounding box center [628, 61] width 661 height 60
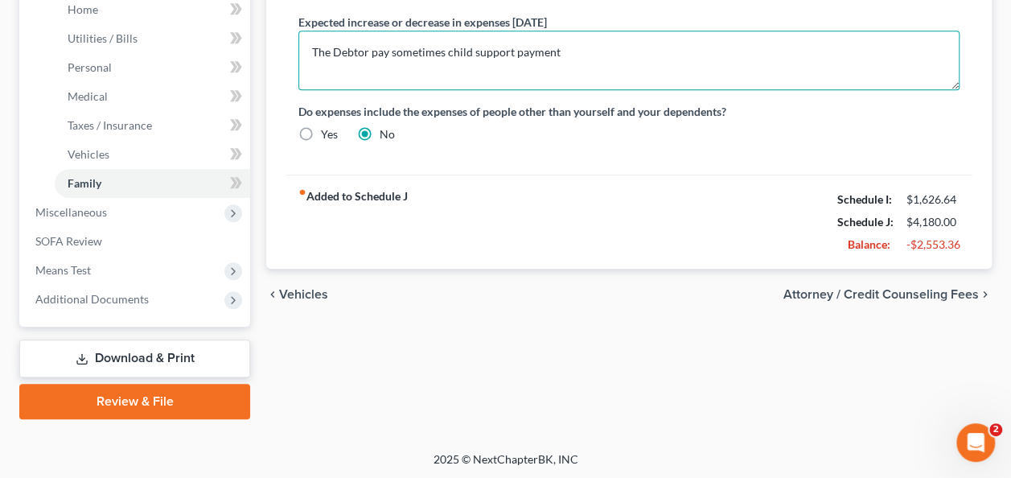
click at [374, 52] on textarea "The Debtor pay sometimes child support payment" at bounding box center [628, 61] width 661 height 60
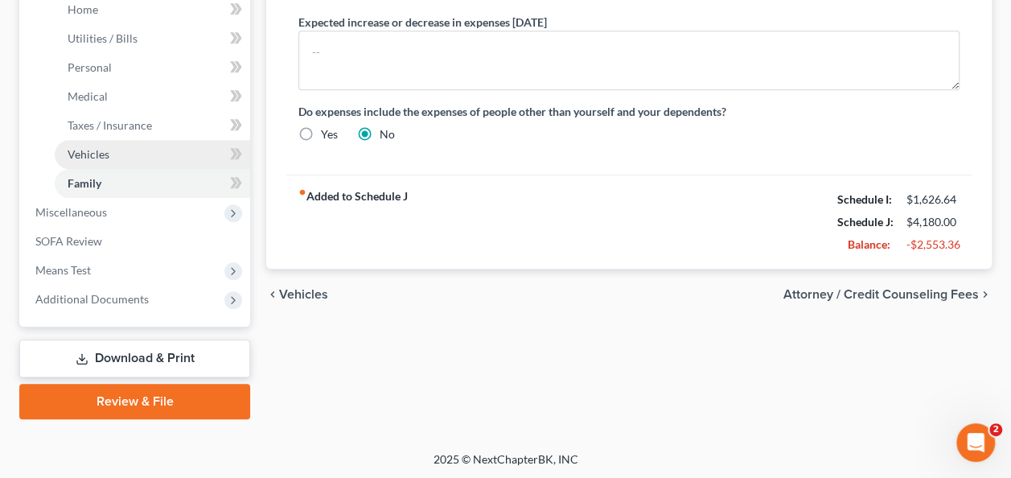
click at [151, 158] on link "Vehicles" at bounding box center [152, 154] width 195 height 29
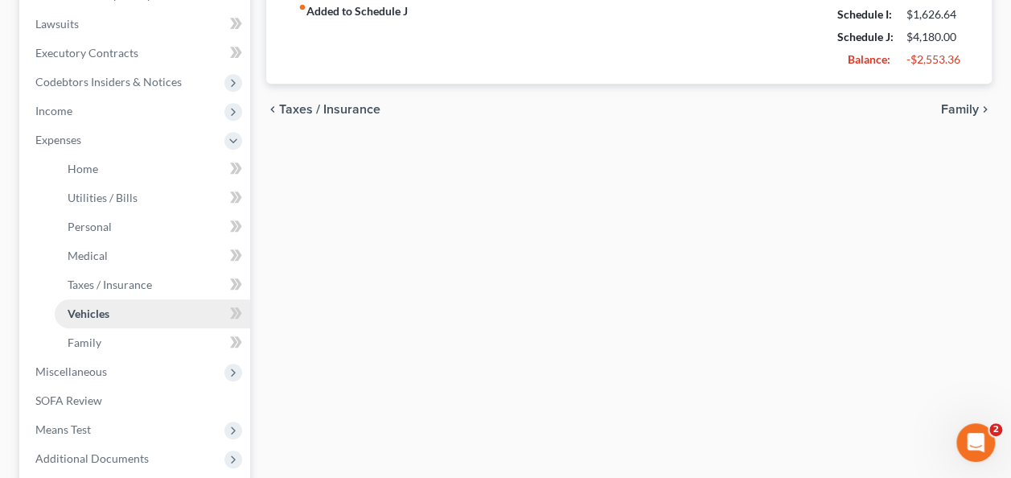
scroll to position [536, 0]
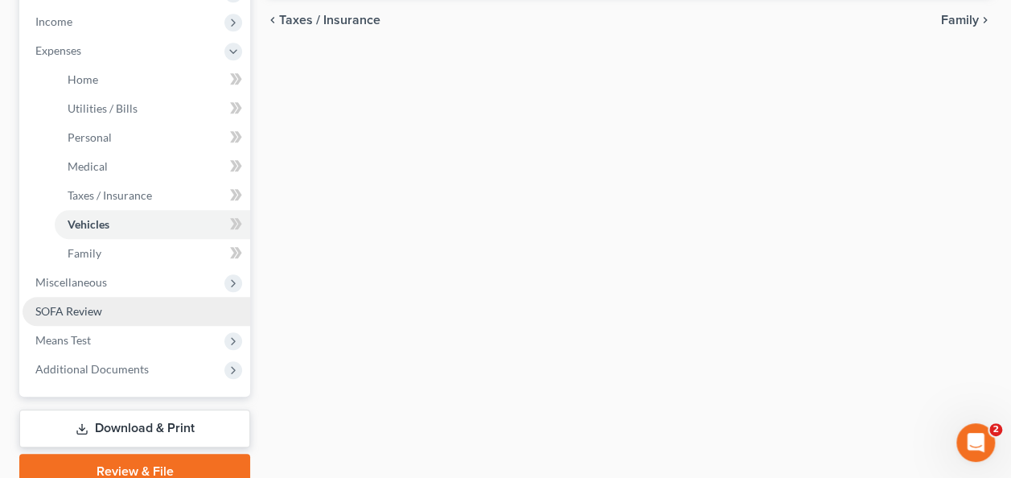
click at [106, 308] on link "SOFA Review" at bounding box center [137, 311] width 228 height 29
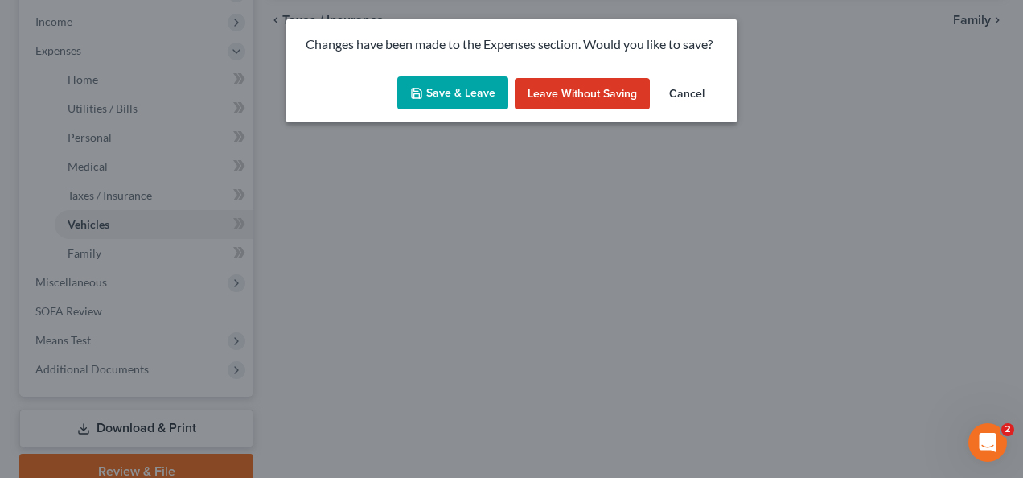
click at [452, 79] on button "Save & Leave" at bounding box center [452, 93] width 111 height 34
